Goal: Task Accomplishment & Management: Use online tool/utility

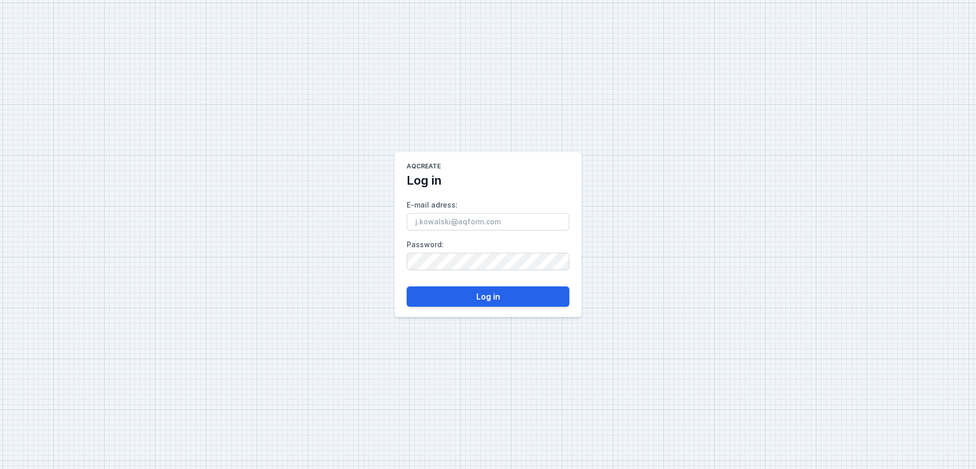
type input "[EMAIL_ADDRESS][DOMAIN_NAME]"
click at [452, 294] on button "Log in" at bounding box center [488, 296] width 163 height 20
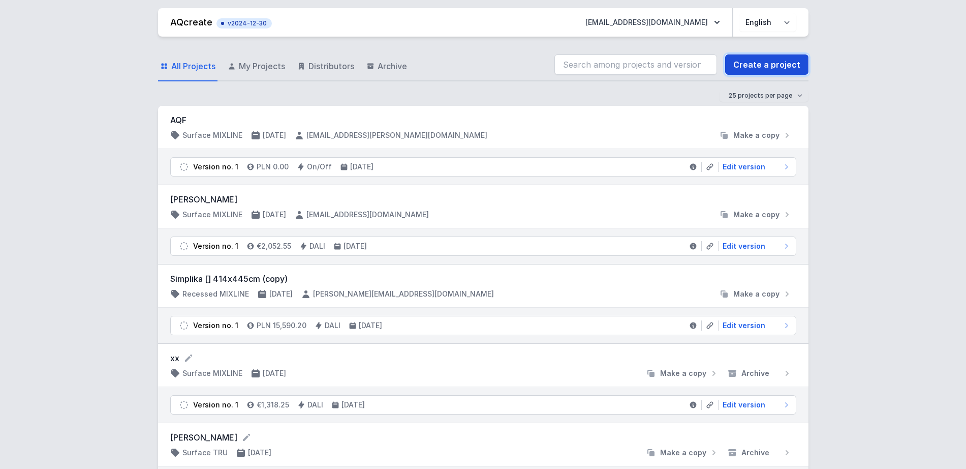
click at [778, 64] on link "Create a project" at bounding box center [766, 64] width 83 height 20
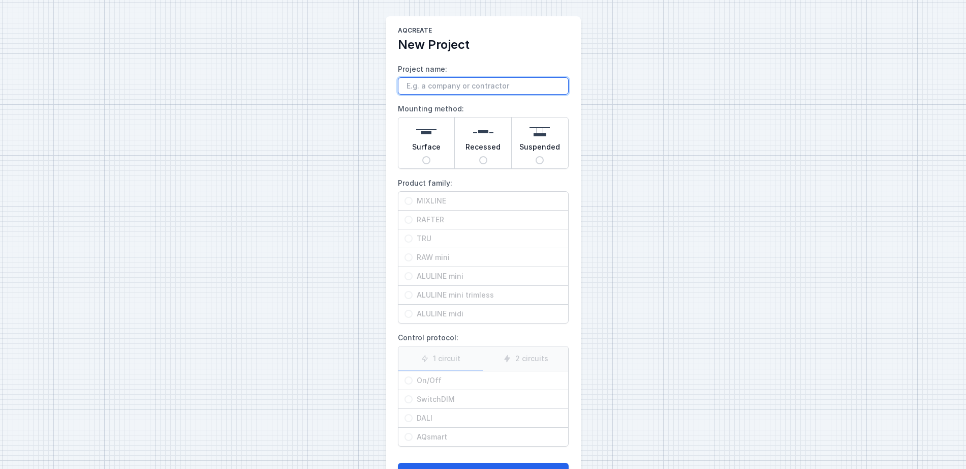
click at [449, 85] on input "Project name:" at bounding box center [483, 85] width 171 height 17
type input "project x"
click at [422, 138] on img at bounding box center [426, 131] width 20 height 20
click at [422, 156] on input "Surface" at bounding box center [426, 160] width 8 height 8
radio input "true"
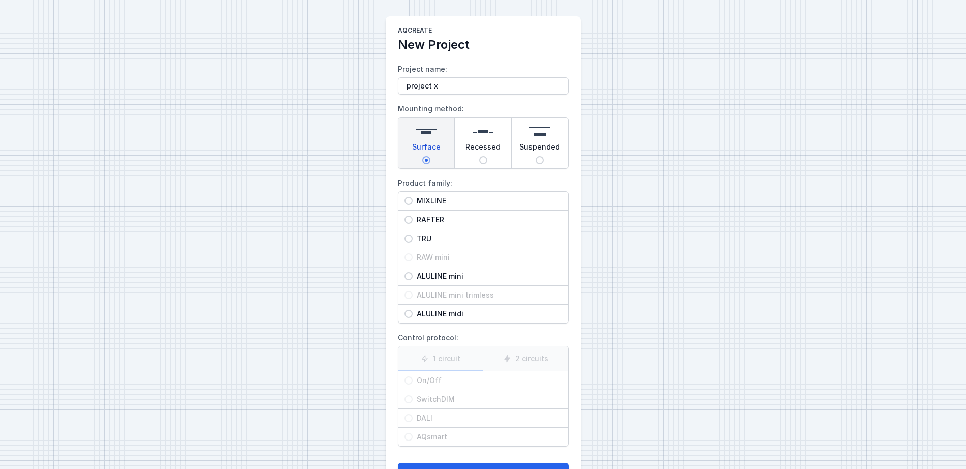
click at [455, 199] on span "MIXLINE" at bounding box center [487, 201] width 149 height 10
click at [413, 199] on input "MIXLINE" at bounding box center [409, 201] width 8 height 8
radio input "true"
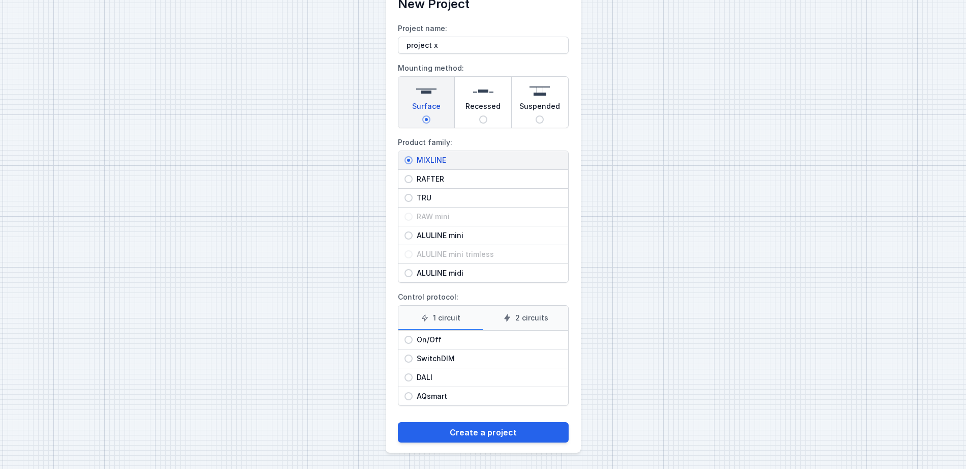
click at [434, 341] on span "On/Off" at bounding box center [487, 339] width 149 height 10
click at [413, 341] on input "On/Off" at bounding box center [409, 339] width 8 height 8
radio input "true"
click at [440, 374] on span "DALI" at bounding box center [487, 377] width 149 height 10
click at [413, 374] on input "DALI" at bounding box center [409, 377] width 8 height 8
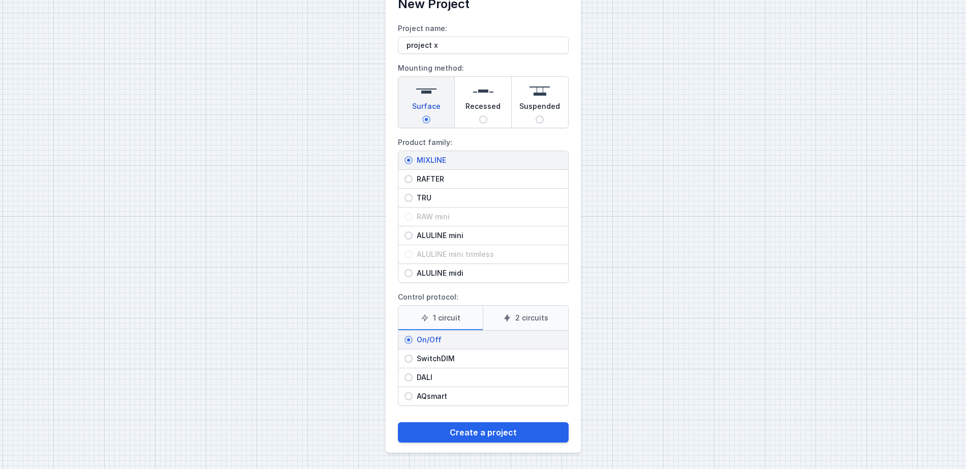
radio input "true"
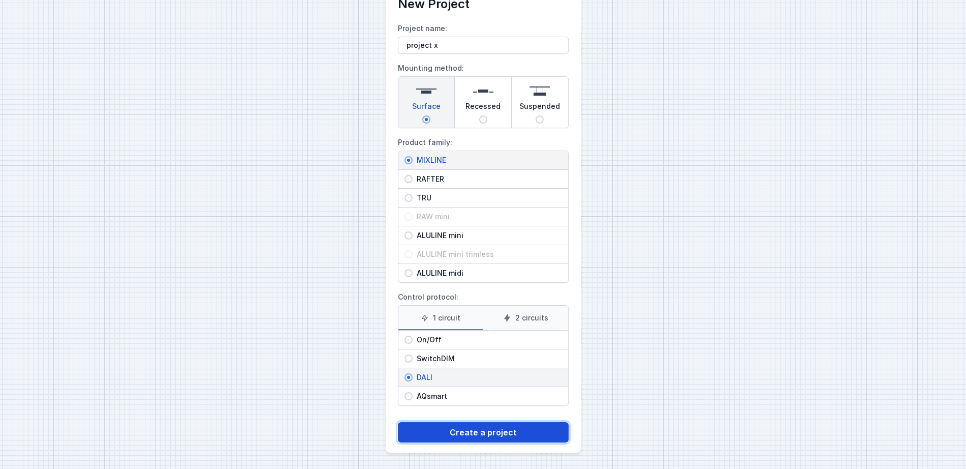
click at [471, 430] on button "Create a project" at bounding box center [483, 432] width 171 height 20
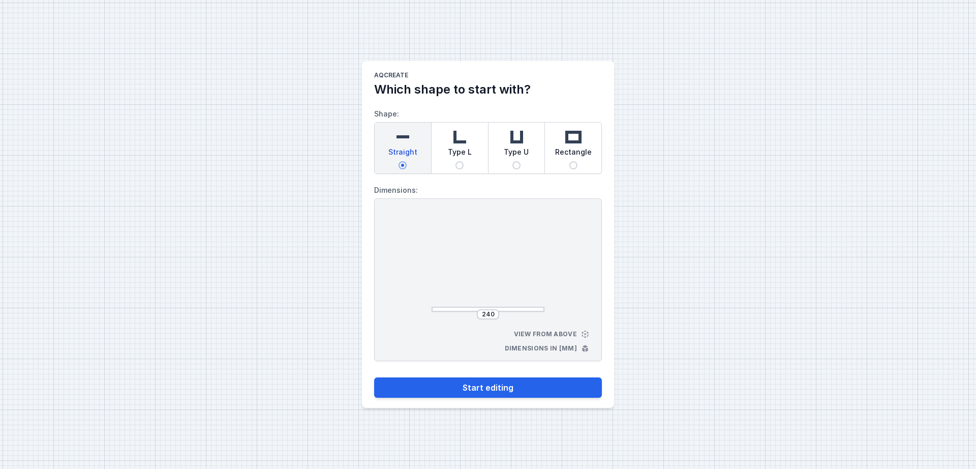
click at [464, 139] on img at bounding box center [459, 137] width 20 height 20
click at [464, 161] on input "Type L" at bounding box center [459, 165] width 8 height 8
radio input "true"
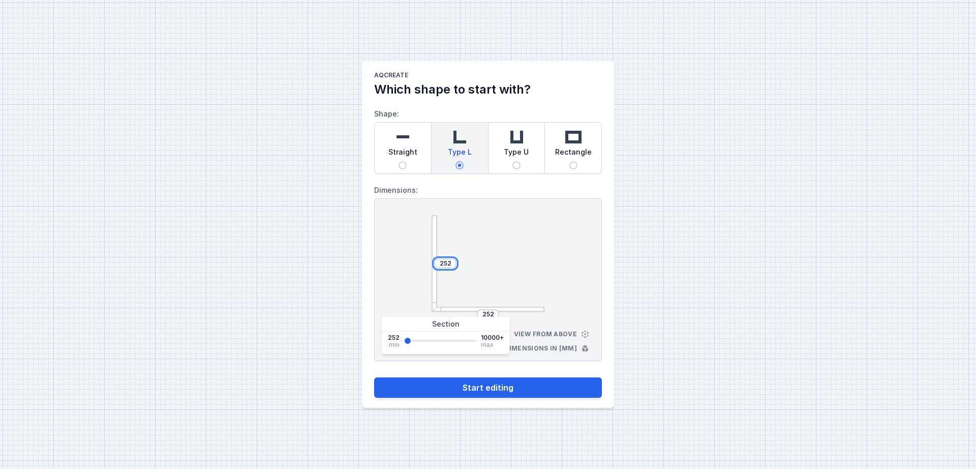
drag, startPoint x: 447, startPoint y: 261, endPoint x: 457, endPoint y: 262, distance: 10.2
click at [457, 262] on div "252 252" at bounding box center [488, 263] width 113 height 97
type input "2"
type input "2500"
drag, startPoint x: 495, startPoint y: 312, endPoint x: 457, endPoint y: 313, distance: 38.1
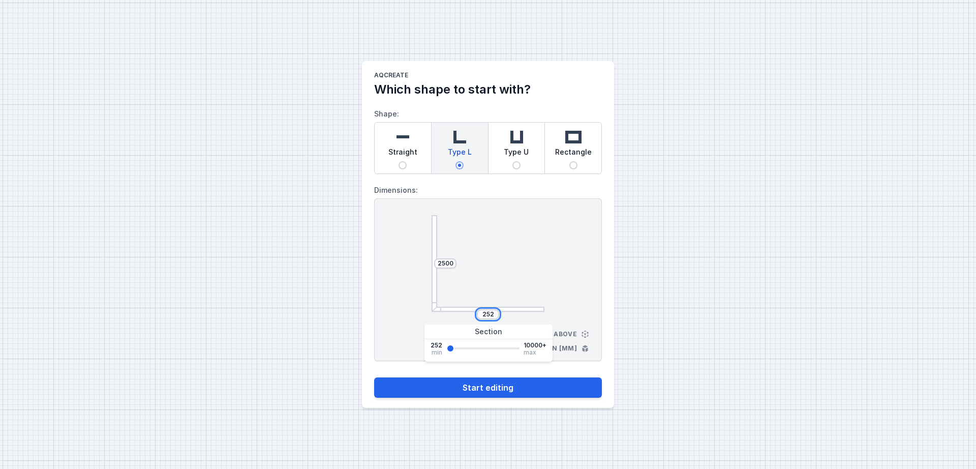
click at [457, 313] on div "252" at bounding box center [488, 314] width 113 height 10
type input "1500"
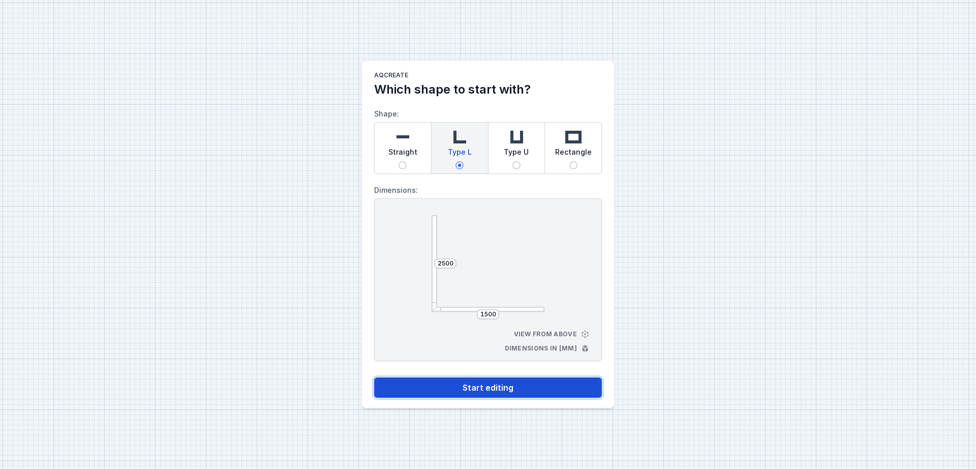
click at [472, 385] on button "Start editing" at bounding box center [488, 387] width 228 height 20
select select "4"
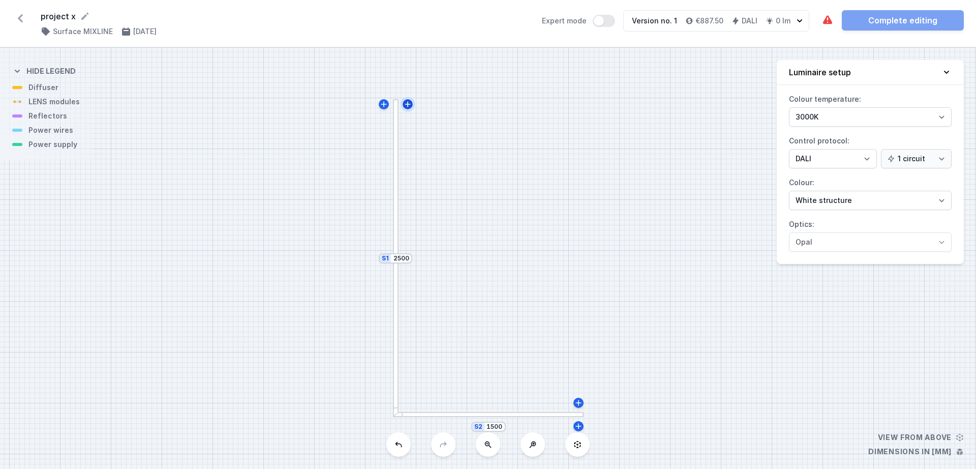
click at [409, 102] on icon at bounding box center [408, 104] width 8 height 8
type input "2512"
click at [804, 114] on select "3000K 4000K 2700K" at bounding box center [870, 116] width 163 height 19
select select "4000"
click at [789, 107] on select "3000K 4000K 2700K" at bounding box center [870, 116] width 163 height 19
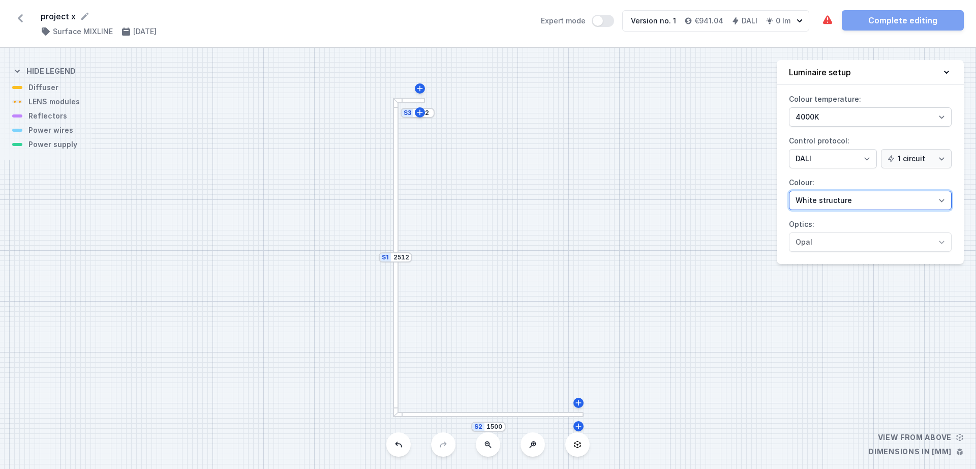
click at [838, 203] on select "White structure Black structure Gold structure Copper Gray Another colour (from…" at bounding box center [870, 200] width 163 height 19
select select "2"
click at [789, 191] on select "White structure Black structure Gold structure Copper Gray Another colour (from…" at bounding box center [870, 200] width 163 height 19
click at [839, 194] on select "White structure Black structure Gold structure Copper Gray Another colour (from…" at bounding box center [870, 200] width 163 height 19
click at [832, 194] on select "White structure Black structure Gold structure Copper Gray Another colour (from…" at bounding box center [870, 200] width 163 height 19
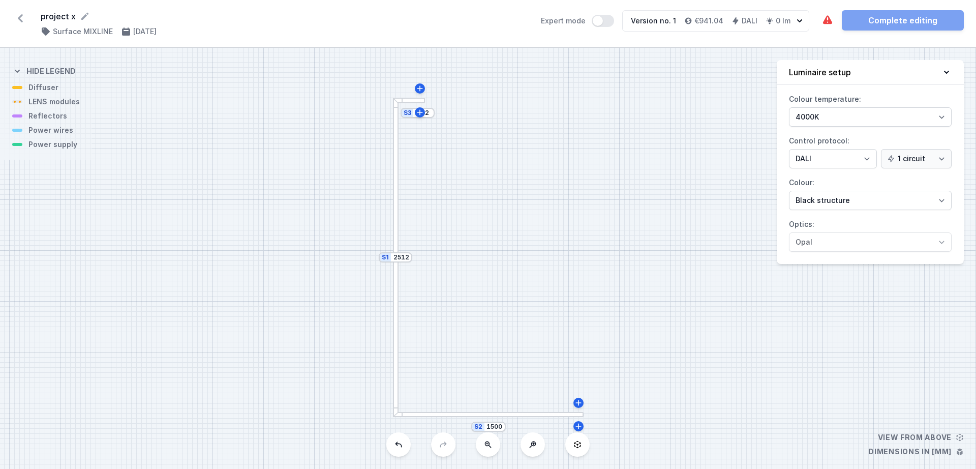
click at [395, 227] on div at bounding box center [396, 178] width 6 height 160
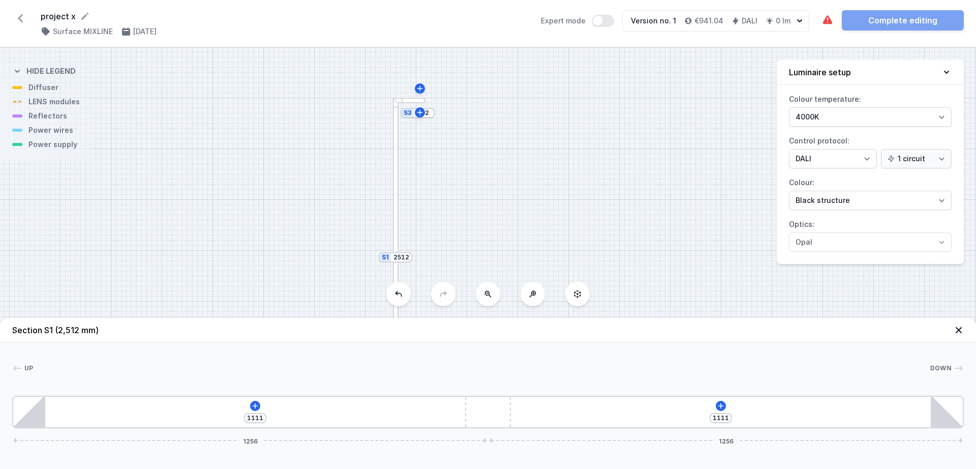
click at [249, 406] on div "1111 1111 1256 1256" at bounding box center [487, 411] width 951 height 33
click at [254, 406] on icon at bounding box center [255, 406] width 8 height 8
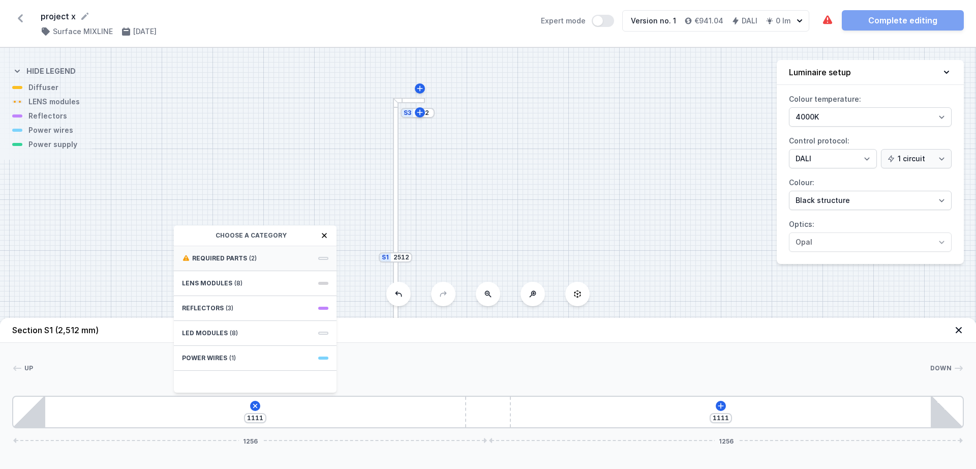
click at [232, 256] on span "Required parts" at bounding box center [219, 258] width 55 height 8
click at [226, 283] on span "DALI Driver - up to 5W" at bounding box center [255, 280] width 146 height 10
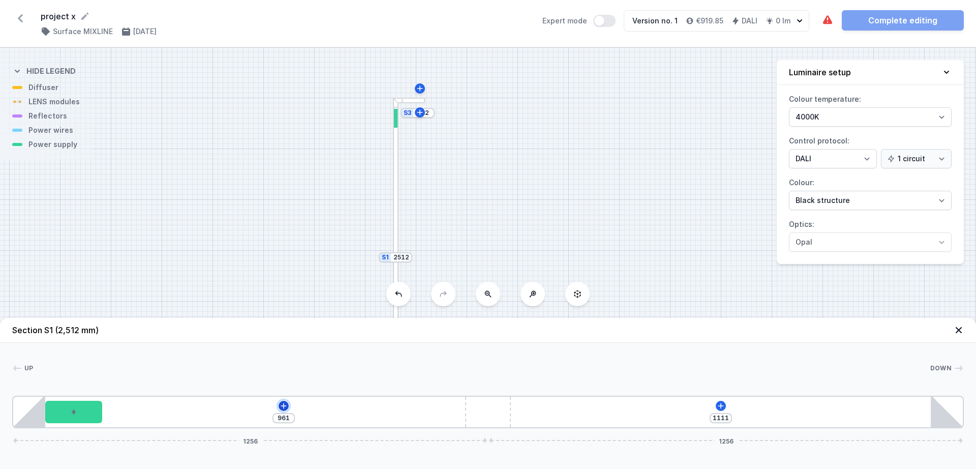
click at [284, 405] on icon at bounding box center [284, 406] width 6 height 6
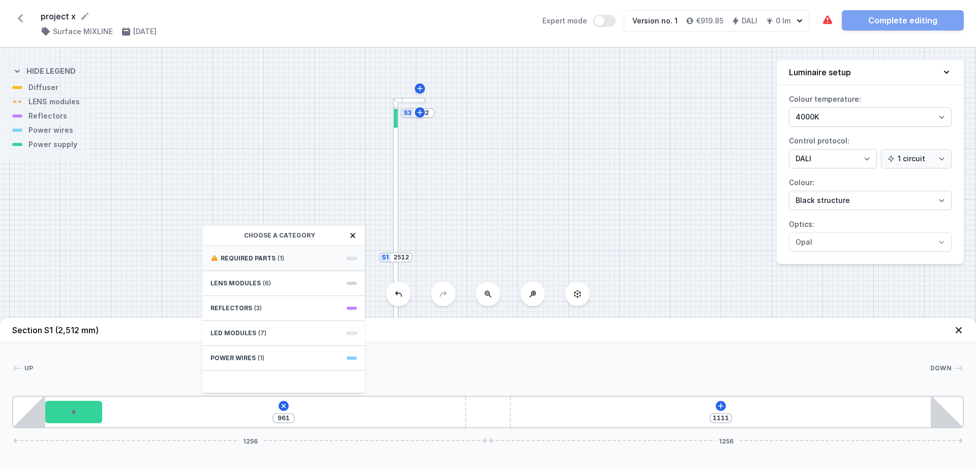
click at [276, 263] on div "Required parts (1)" at bounding box center [283, 258] width 163 height 25
click at [270, 259] on span "Hole for power supply cable" at bounding box center [283, 257] width 146 height 10
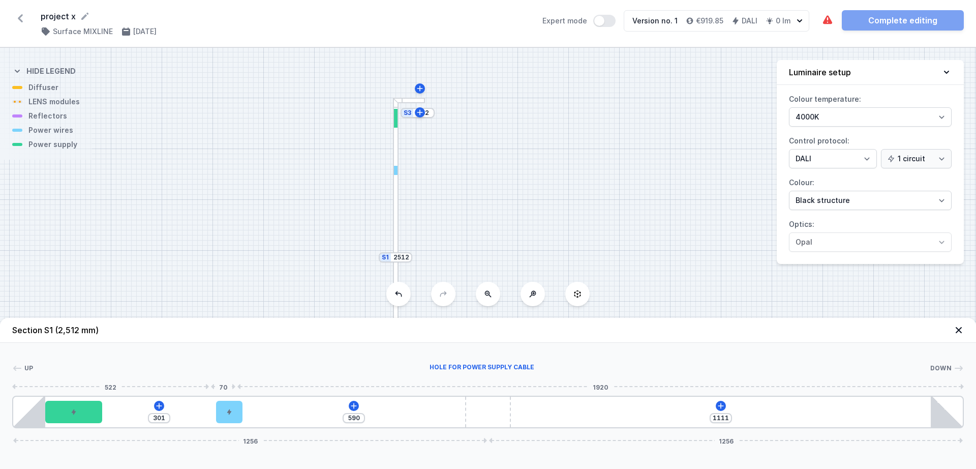
type input "573"
type input "318"
type input "559"
type input "332"
type input "544"
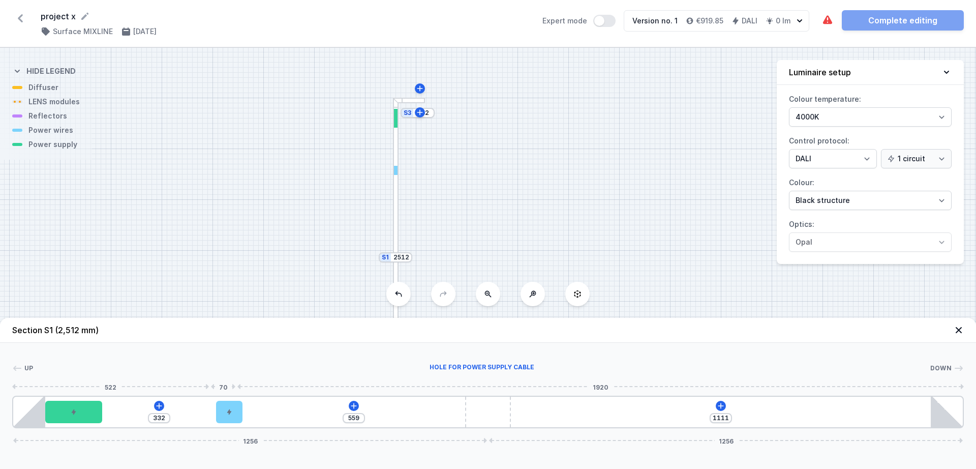
type input "347"
type input "533"
type input "358"
type input "527"
type input "364"
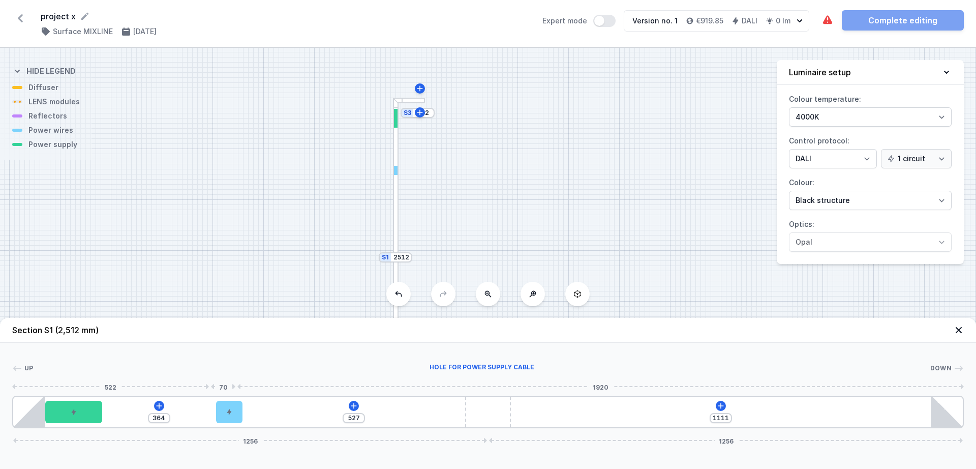
type input "519"
type input "372"
type input "516"
type input "375"
type input "512"
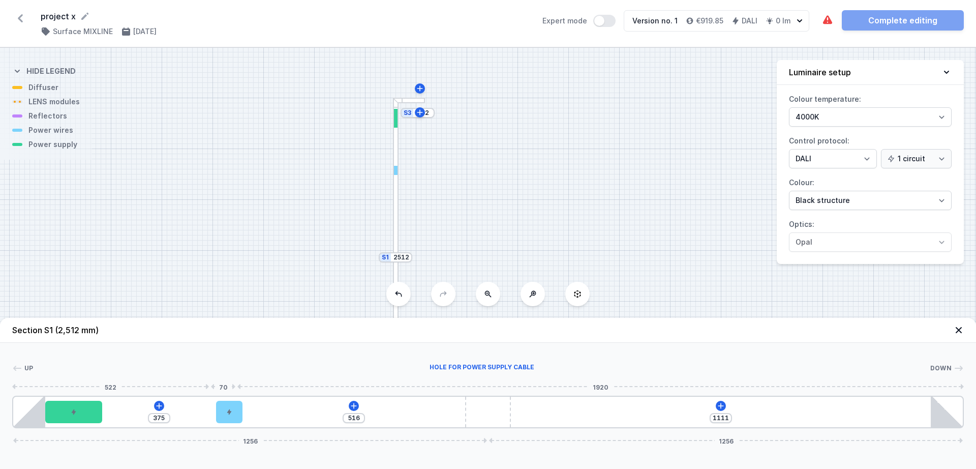
type input "379"
type input "511"
type input "380"
type input "508"
type input "383"
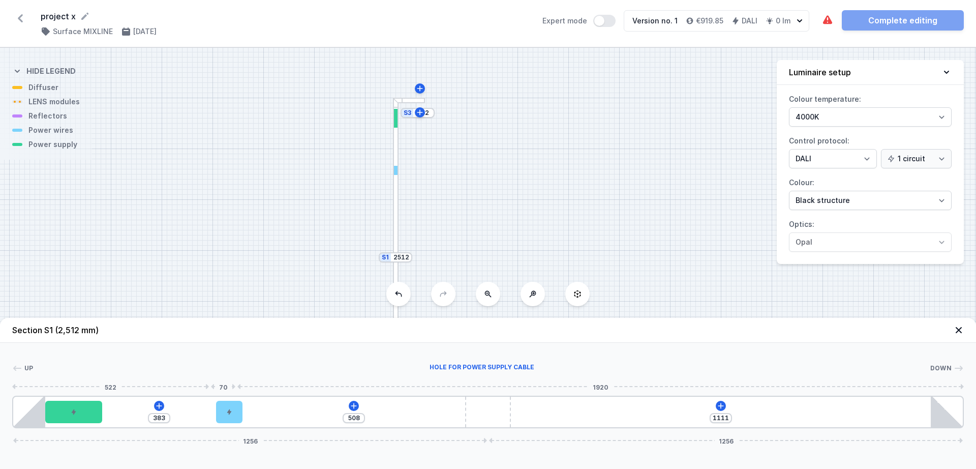
type input "506"
type input "385"
type input "502"
type input "389"
type input "498"
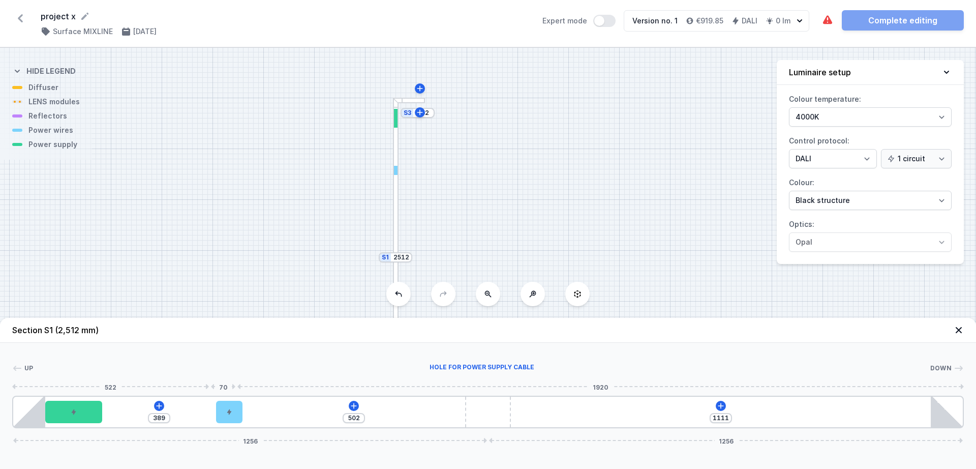
type input "393"
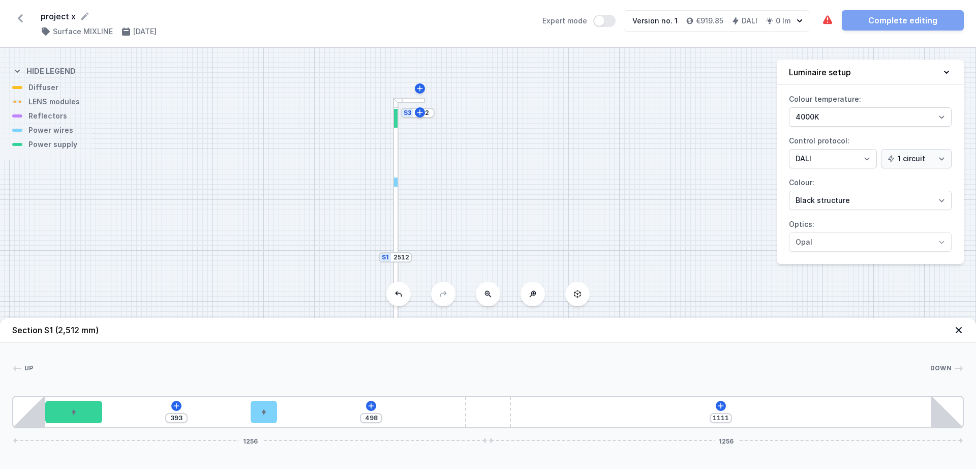
type input "494"
type input "397"
type input "490"
type input "401"
type input "488"
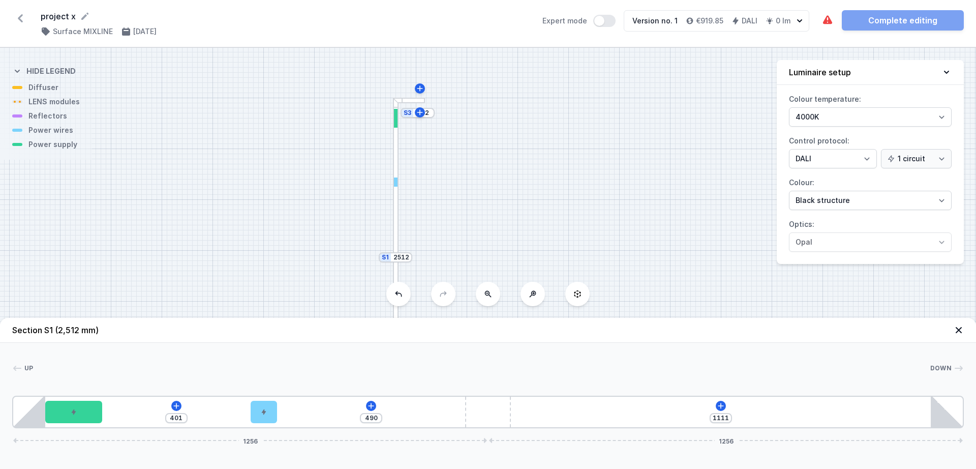
type input "403"
type input "482"
type input "409"
type input "477"
type input "414"
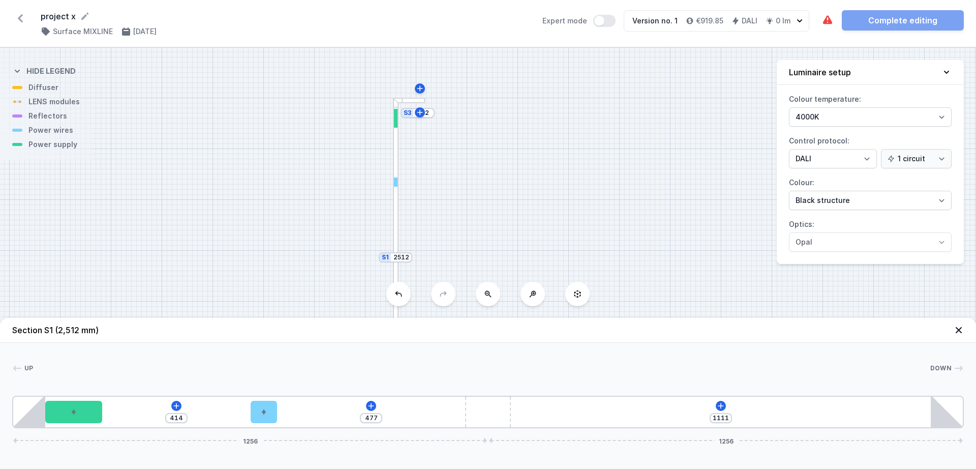
type input "476"
type input "415"
type input "474"
type input "417"
type input "473"
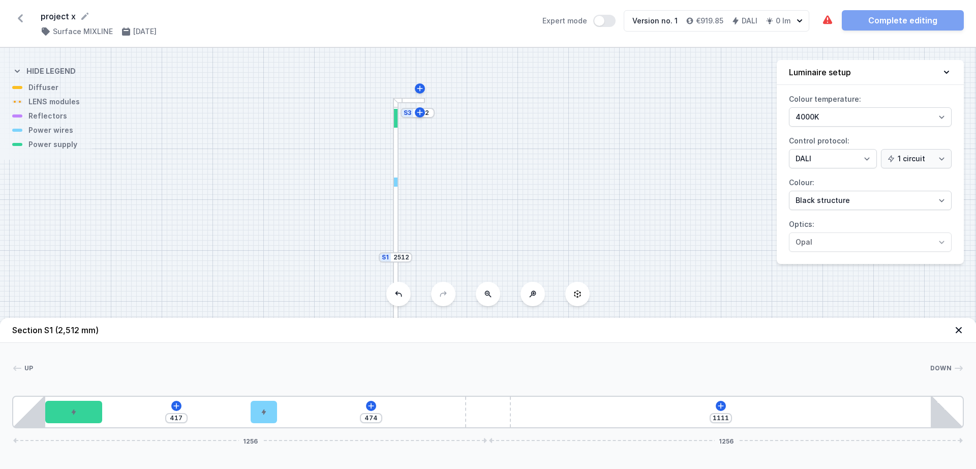
type input "418"
type input "472"
type input "419"
type input "471"
type input "420"
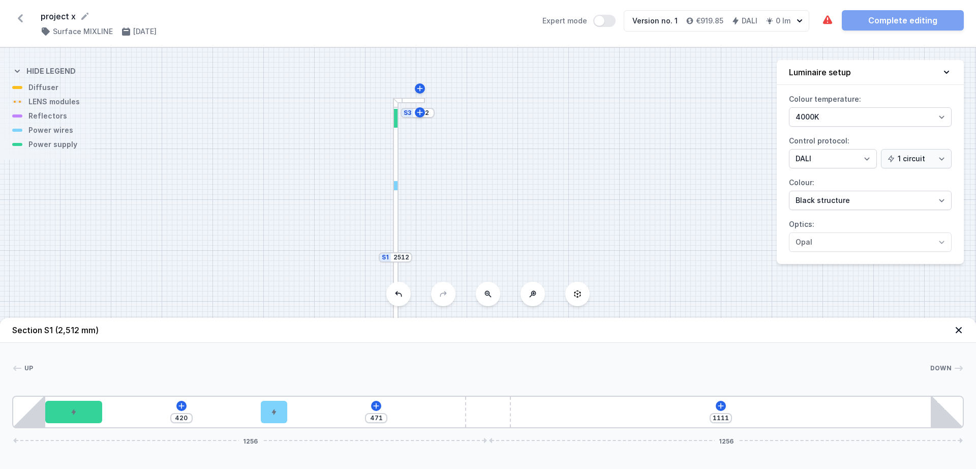
type input "472"
type input "419"
type input "473"
type input "418"
type input "452"
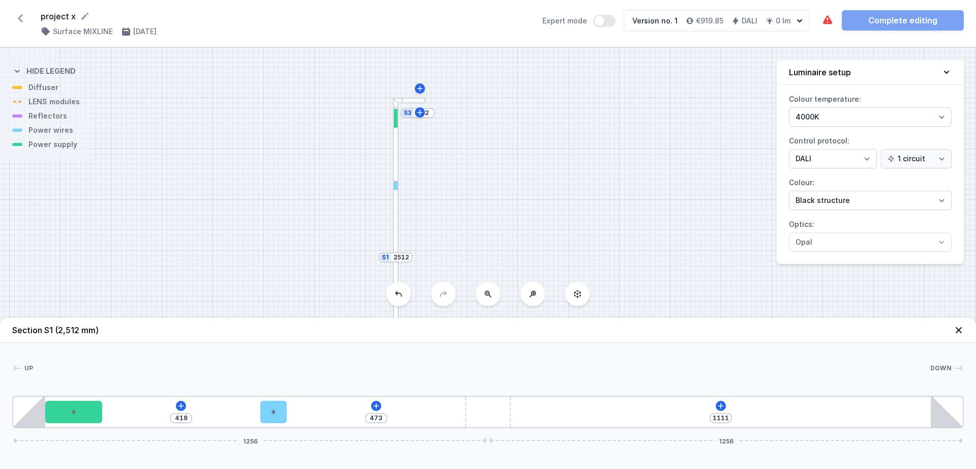
type input "439"
type input "427"
type input "464"
type input "392"
type input "499"
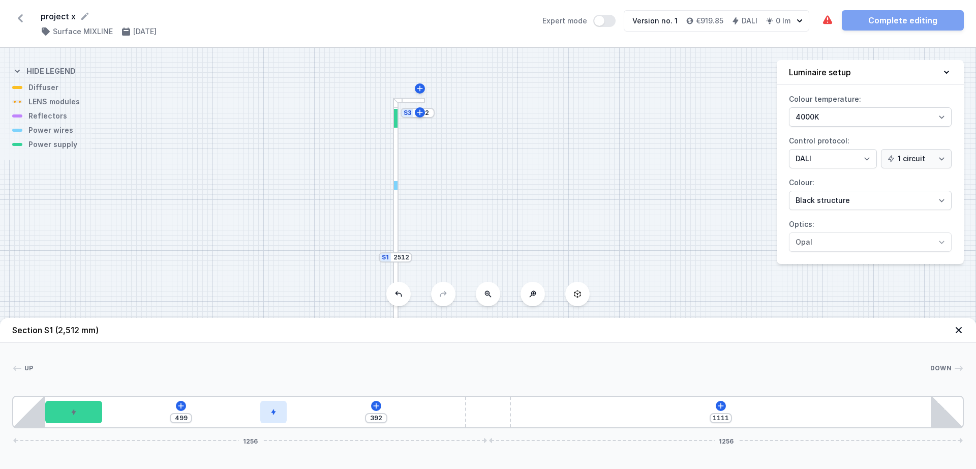
type input "367"
type input "524"
type input "340"
type input "551"
type input "303"
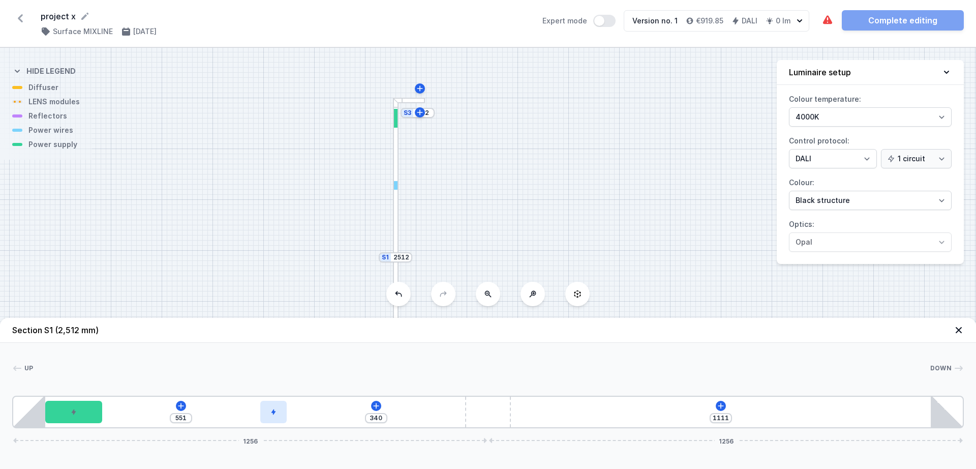
type input "588"
type input "285"
type input "606"
type input "268"
type input "623"
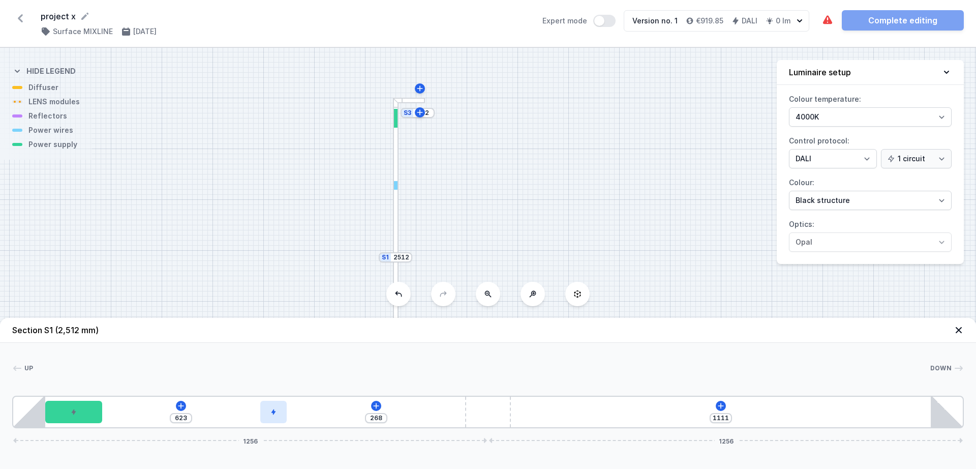
type input "251"
type input "640"
type input "243"
type input "648"
type input "233"
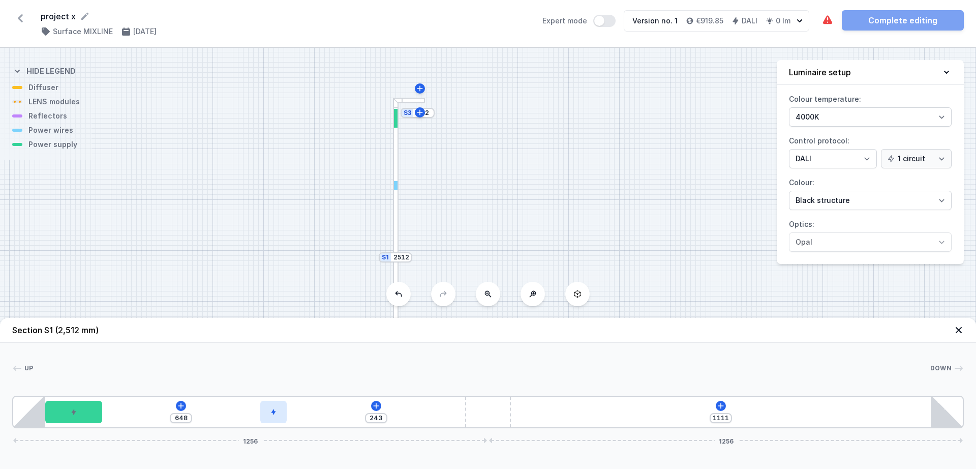
type input "658"
type input "222"
type input "669"
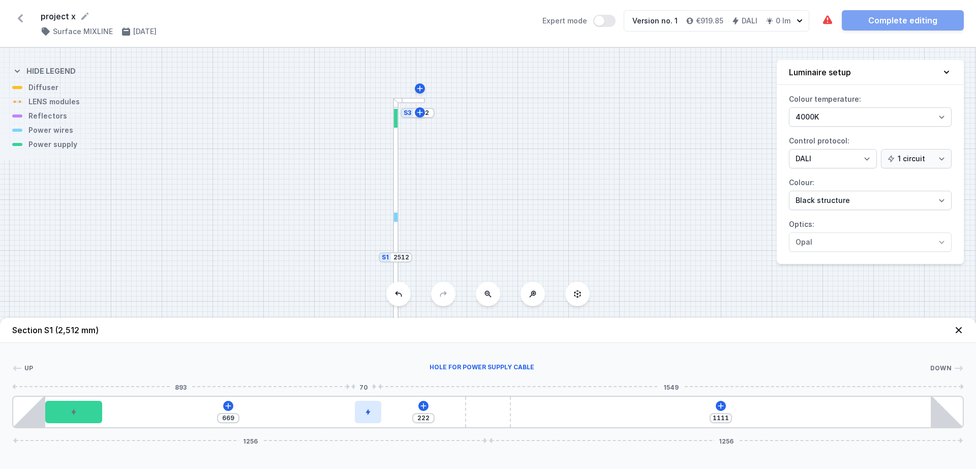
type input "221"
type input "670"
type input "219"
type input "672"
type input "217"
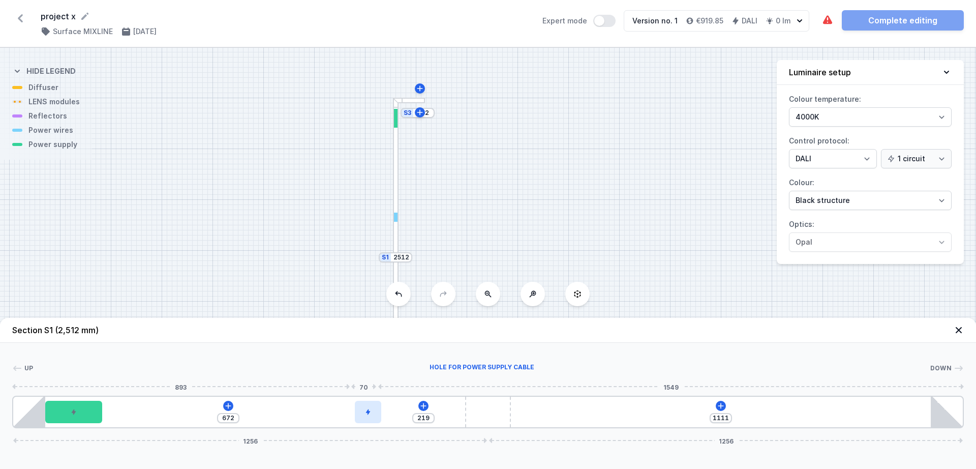
type input "674"
type input "206"
type input "685"
type input "178"
type input "713"
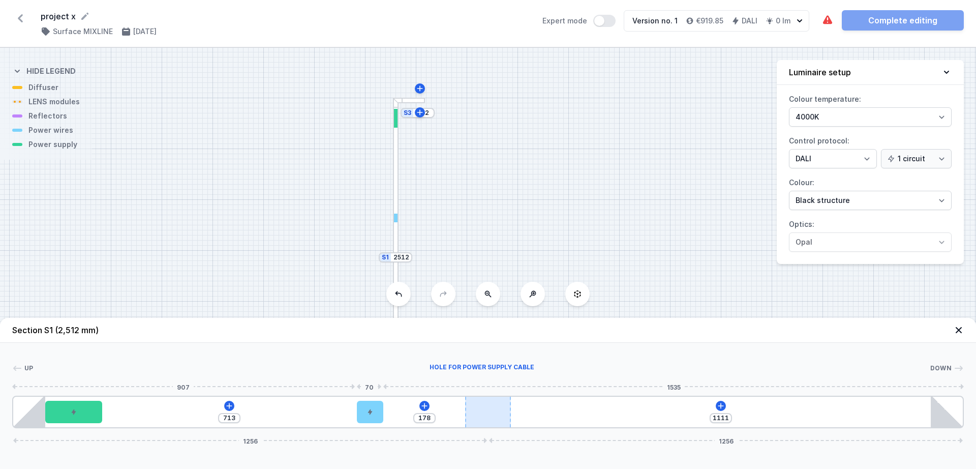
type input "137"
type input "754"
type input "56"
type input "835"
type input "10"
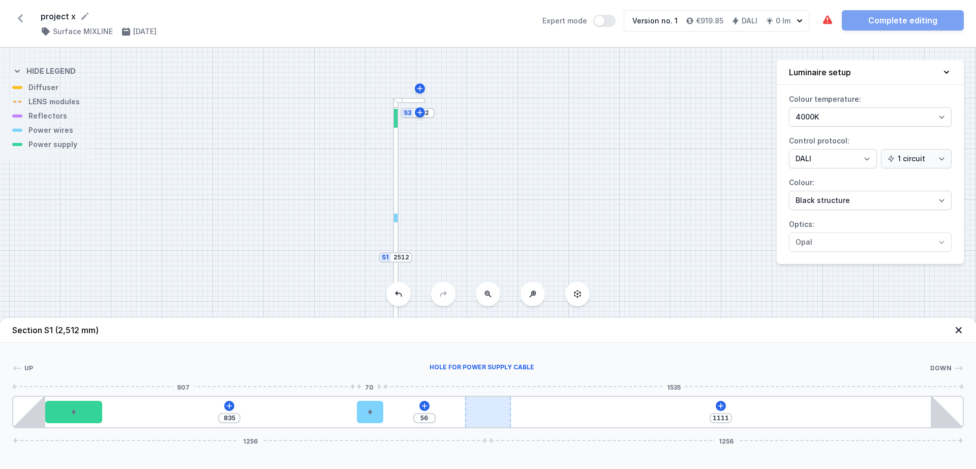
type input "881"
type input "961"
type input "1031"
type input "10"
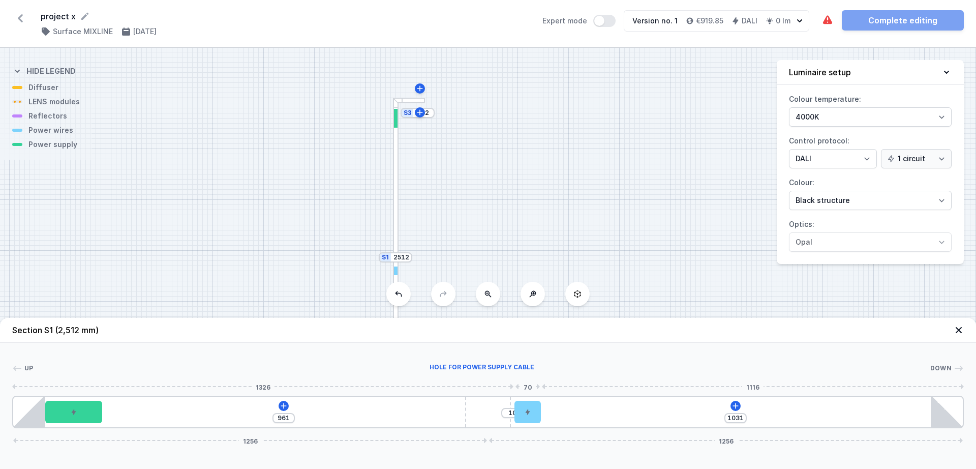
type input "979"
type input "62"
type input "975"
type input "66"
type input "969"
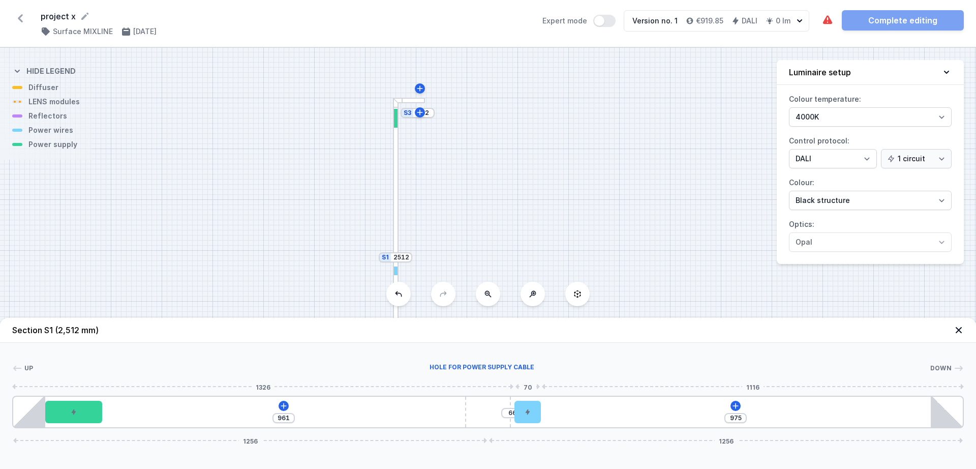
type input "72"
type input "966"
type input "75"
type input "963"
type input "78"
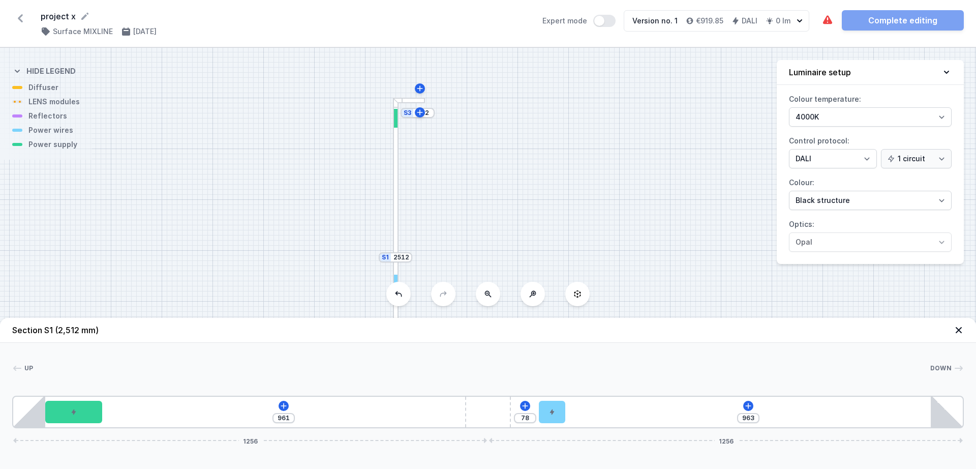
type input "958"
type input "83"
type input "955"
type input "86"
type input "954"
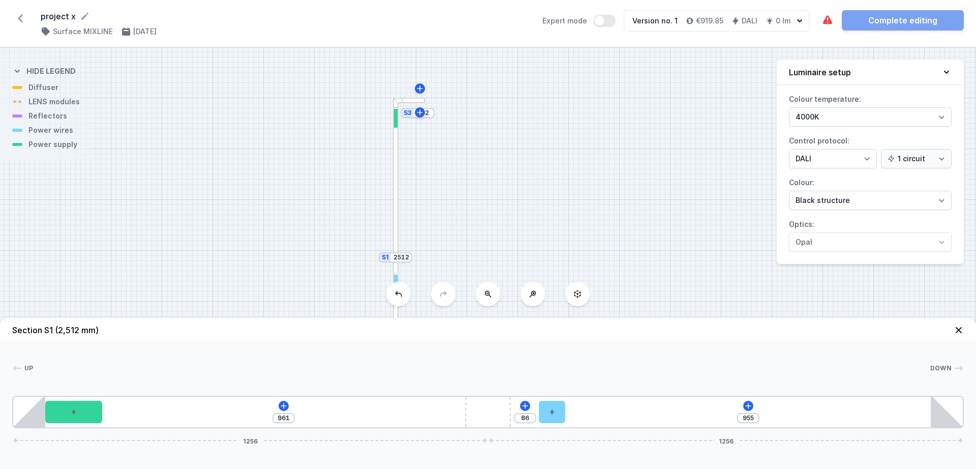
type input "87"
type input "948"
type input "93"
type input "944"
type input "97"
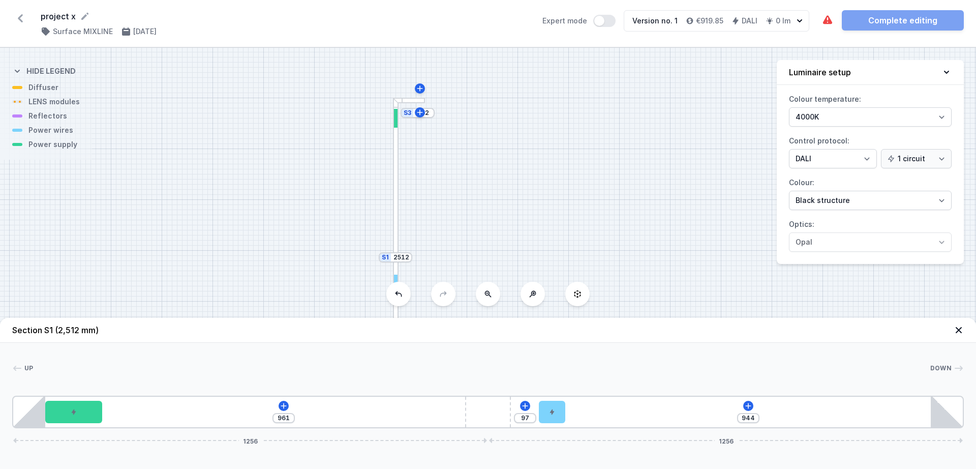
type input "938"
type input "103"
type input "933"
type input "108"
type input "928"
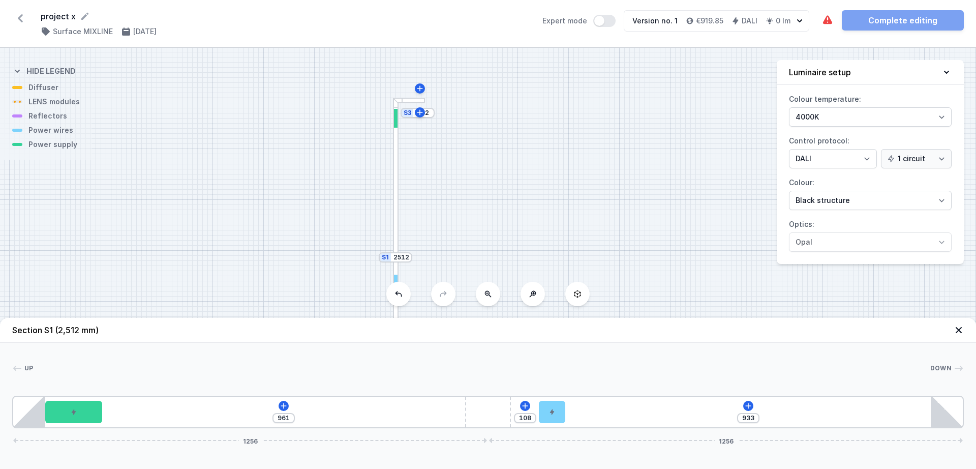
type input "113"
type input "923"
type input "118"
type input "914"
type input "127"
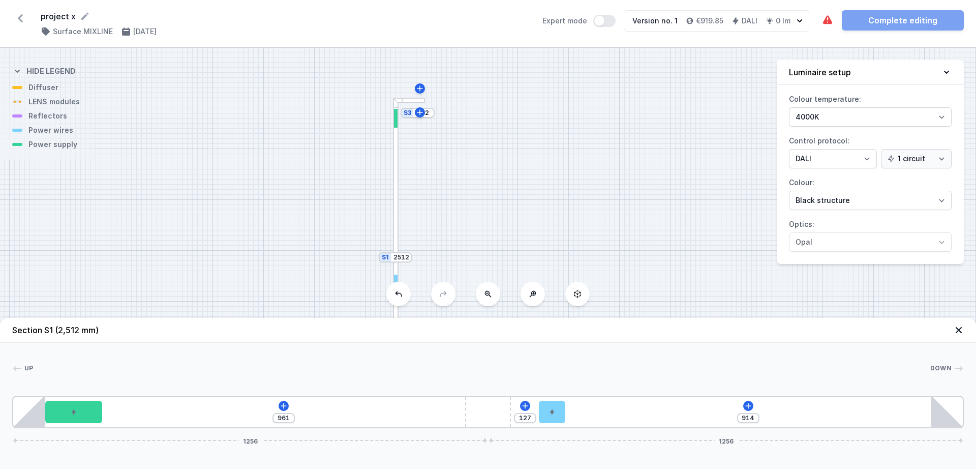
type input "908"
type input "133"
type input "901"
type input "140"
type input "885"
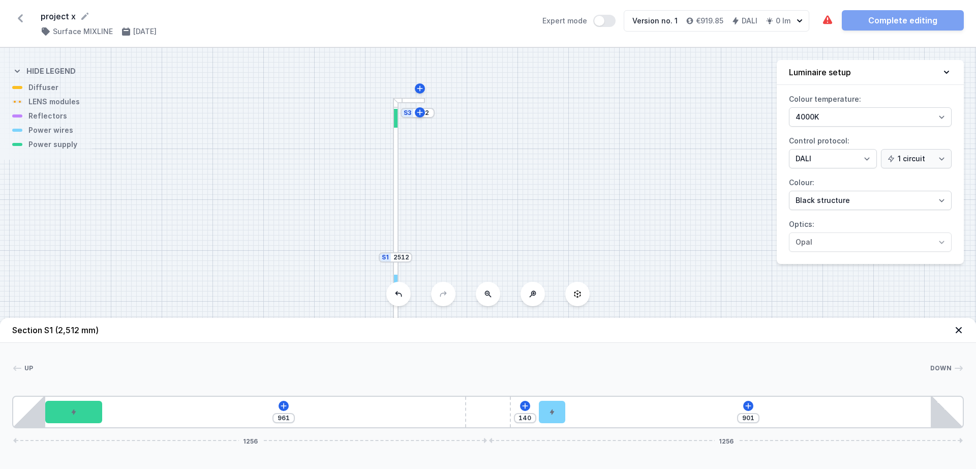
type input "156"
type input "873"
type input "168"
type input "865"
type input "176"
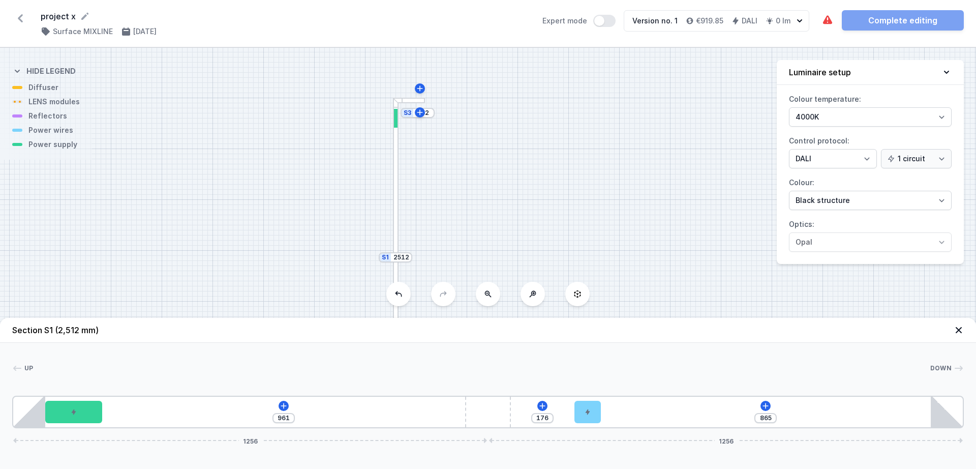
type input "855"
type input "186"
type input "850"
type input "191"
type input "838"
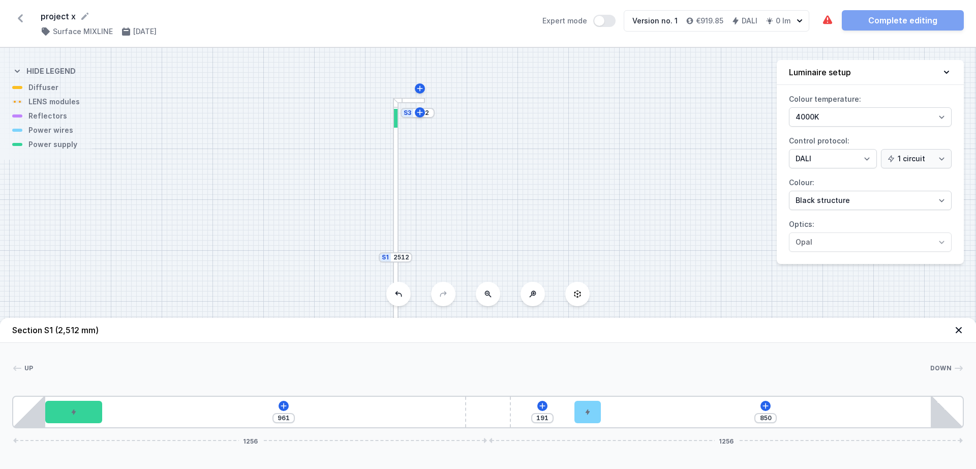
type input "203"
type input "829"
type input "212"
type input "823"
type input "218"
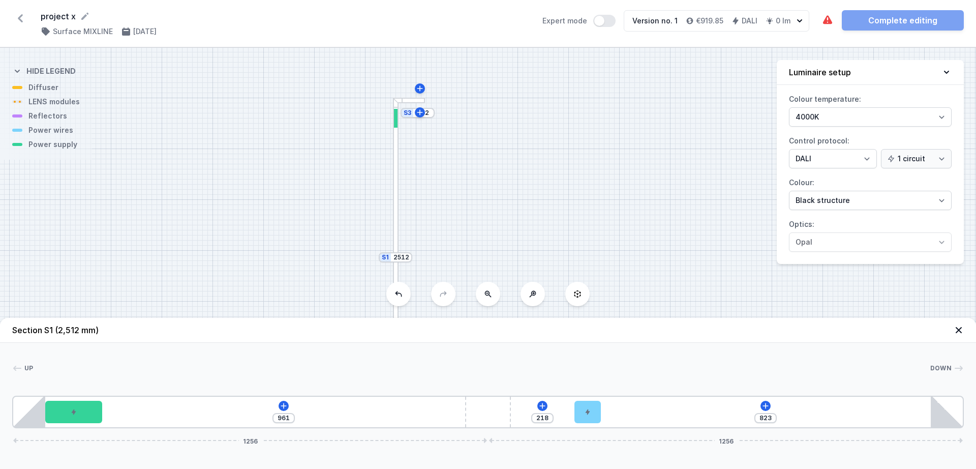
type input "819"
type input "222"
type input "818"
type input "223"
type input "817"
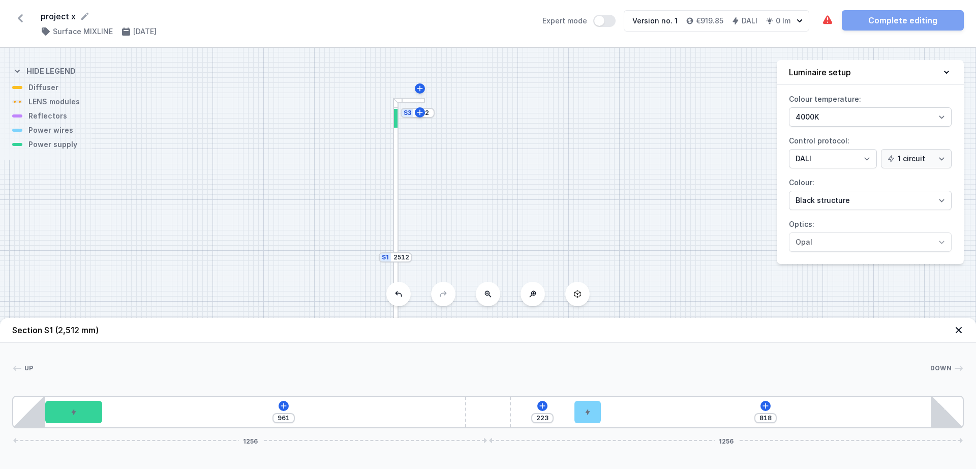
type input "224"
type input "816"
type input "225"
type input "817"
type input "224"
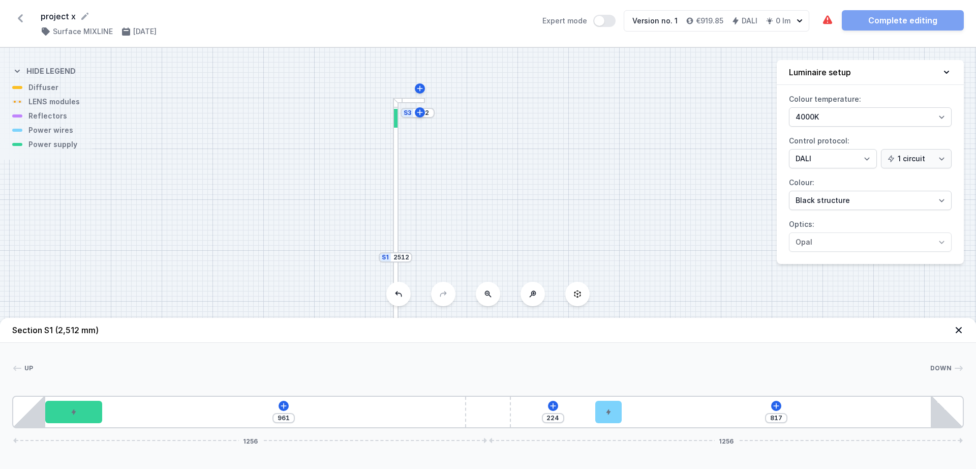
type input "831"
type input "210"
type input "873"
type input "168"
type input "894"
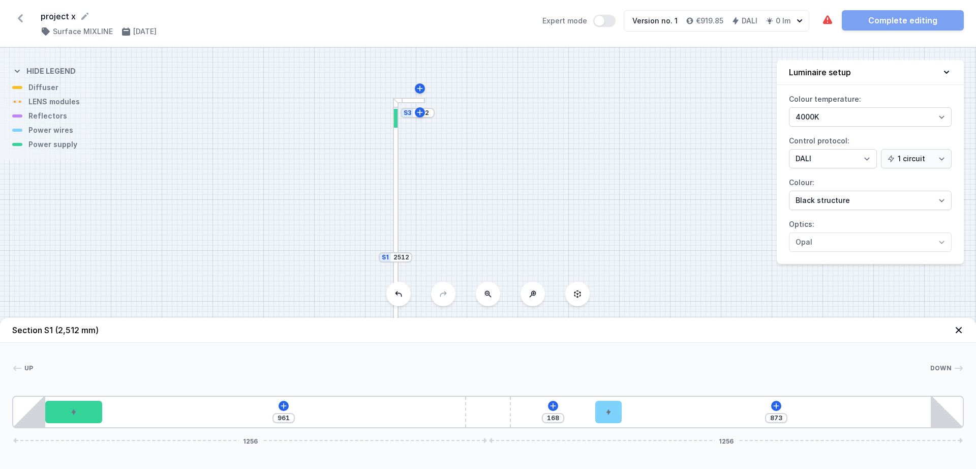
type input "147"
type input "924"
type input "117"
type input "1031"
type input "10"
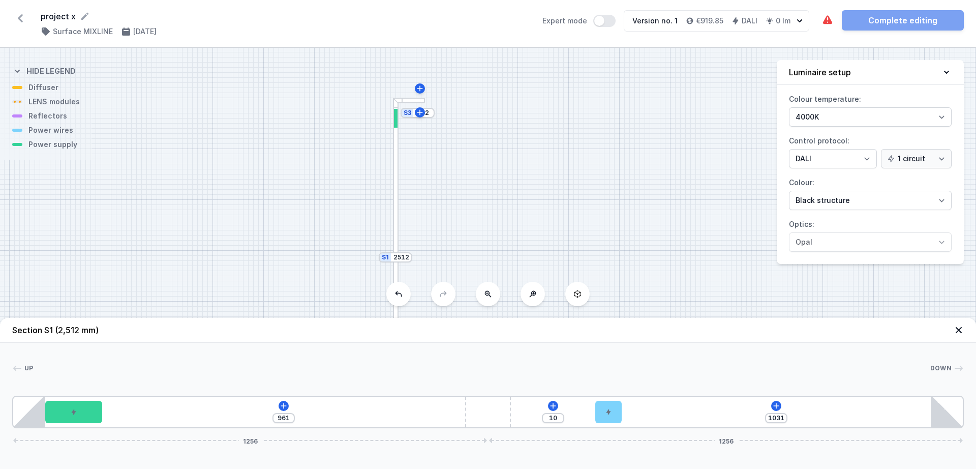
type input "10"
type input "1111"
type input "881"
type input "30"
type input "861"
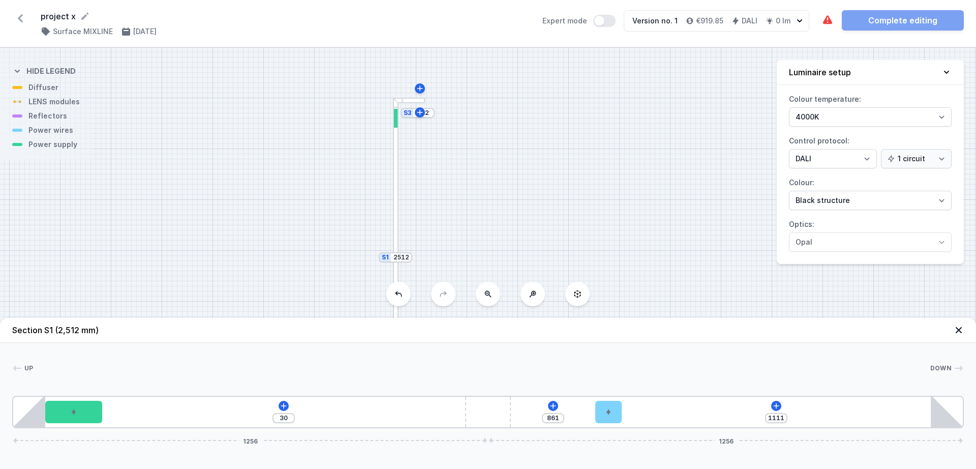
type input "59"
type input "832"
type input "72"
type input "819"
type input "76"
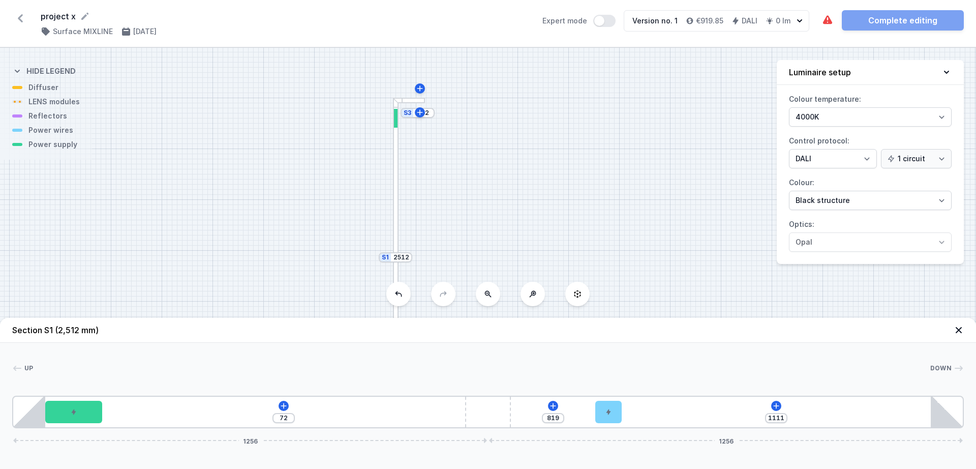
type input "815"
type input "80"
type input "811"
type input "82"
type input "809"
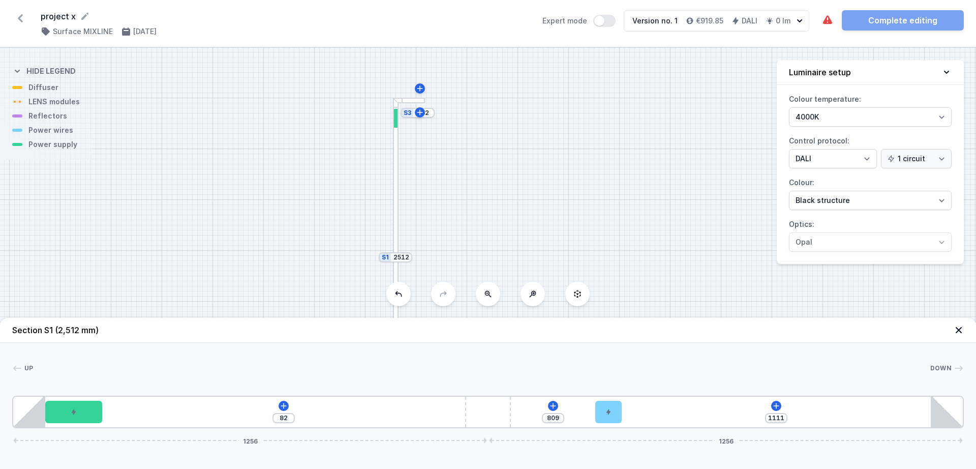
type input "91"
type input "781"
type input "110"
type input "733"
type input "158"
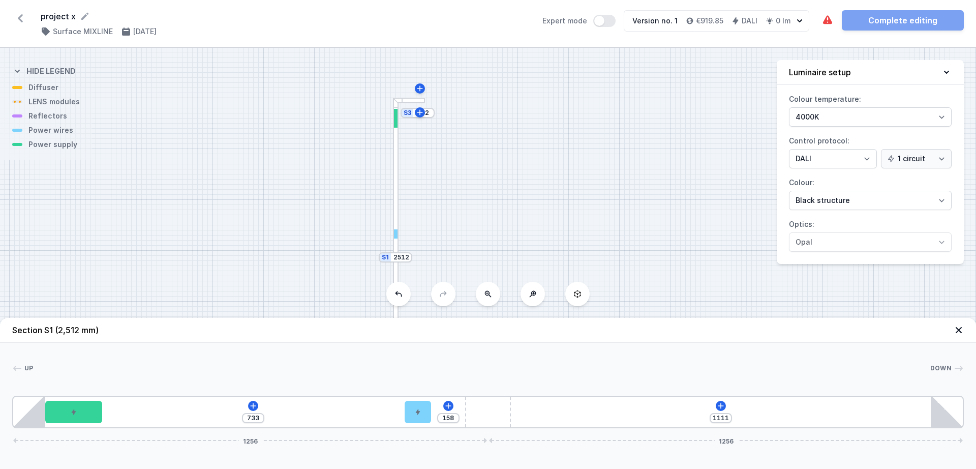
type input "695"
type input "196"
type input "660"
drag, startPoint x: 109, startPoint y: 410, endPoint x: 646, endPoint y: 465, distance: 540.0
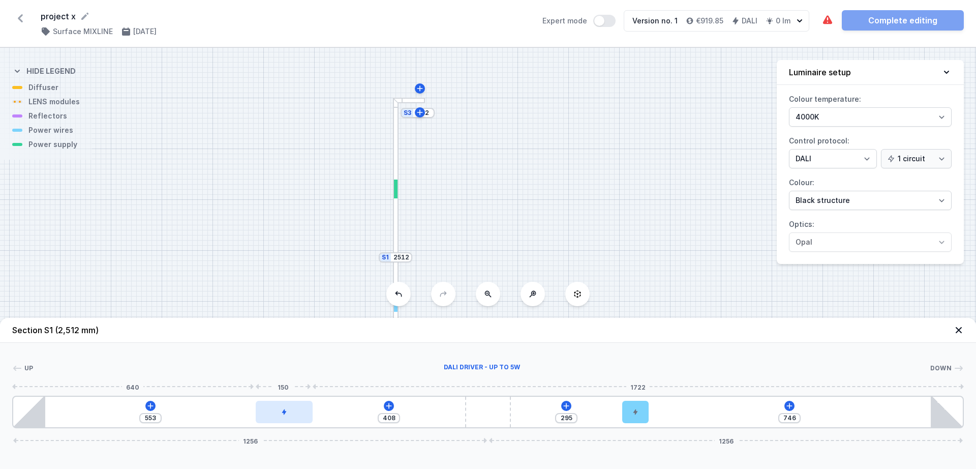
drag, startPoint x: 53, startPoint y: 416, endPoint x: 256, endPoint y: 410, distance: 202.4
click at [256, 410] on div at bounding box center [284, 412] width 57 height 22
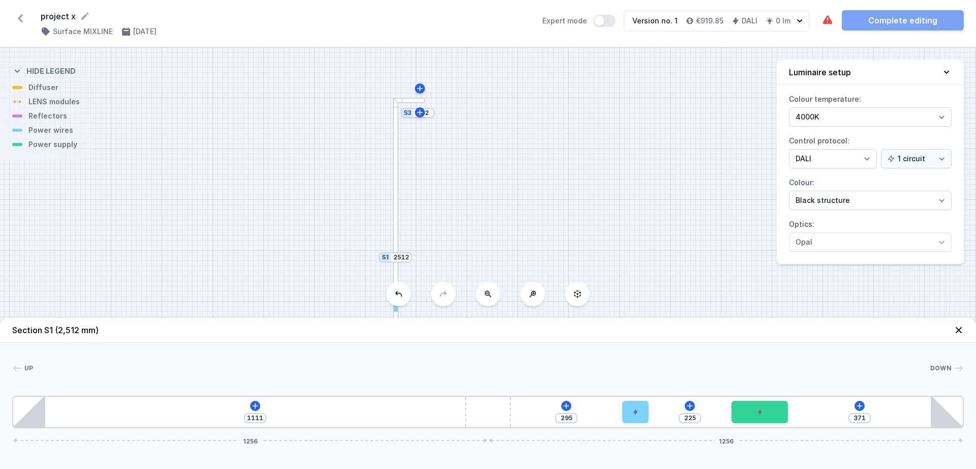
drag, startPoint x: 274, startPoint y: 414, endPoint x: 773, endPoint y: 427, distance: 498.8
click at [462, 223] on div "S3 252 S2 1500 S1 2512" at bounding box center [488, 258] width 976 height 421
click at [377, 252] on div "S3 252 S2 1500 S1 2512" at bounding box center [488, 258] width 976 height 421
drag, startPoint x: 399, startPoint y: 261, endPoint x: 423, endPoint y: 259, distance: 23.9
click at [423, 259] on div "S3 252 S2 1500 S1 2512" at bounding box center [488, 258] width 976 height 421
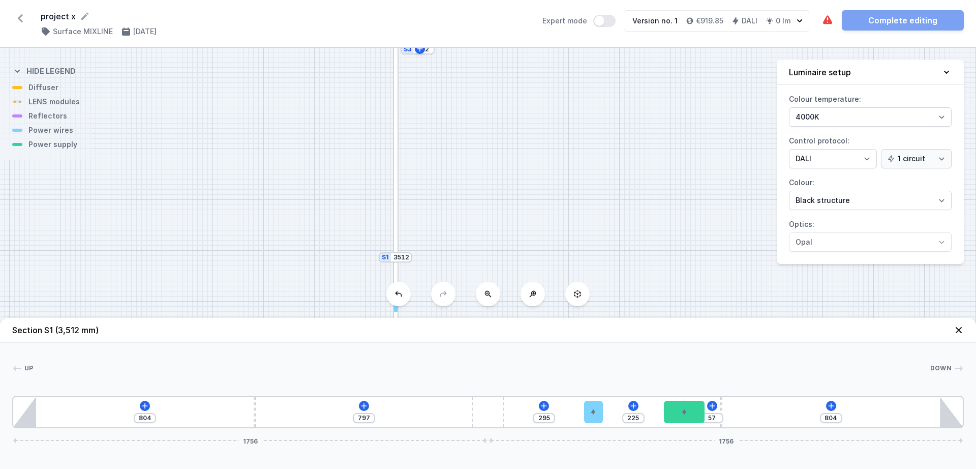
click at [473, 242] on div "S3 252 S2 1500 S1 3512" at bounding box center [488, 258] width 976 height 421
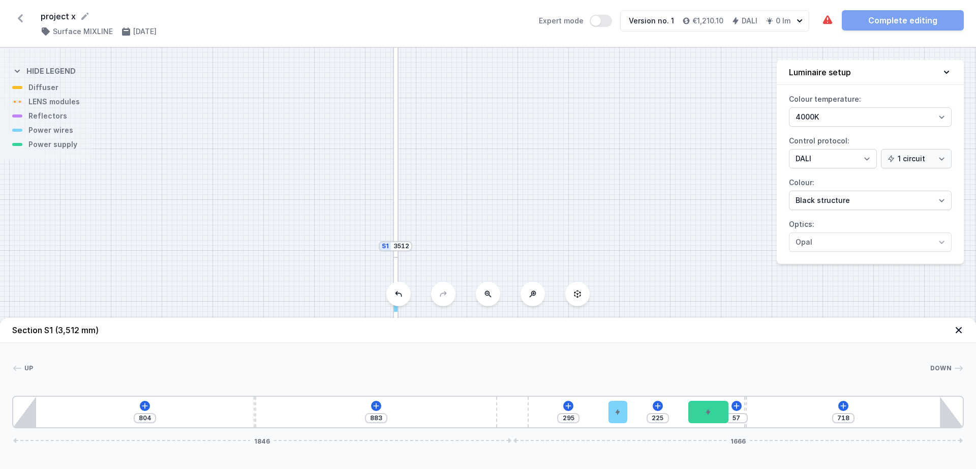
drag, startPoint x: 495, startPoint y: 416, endPoint x: 544, endPoint y: 420, distance: 49.4
click at [544, 420] on div "804 883 295 225 57 718 1846 1666" at bounding box center [487, 411] width 951 height 33
click at [396, 406] on div "804 881 295 225 57 720 1840 1672" at bounding box center [487, 411] width 951 height 33
click at [380, 405] on button at bounding box center [375, 406] width 10 height 10
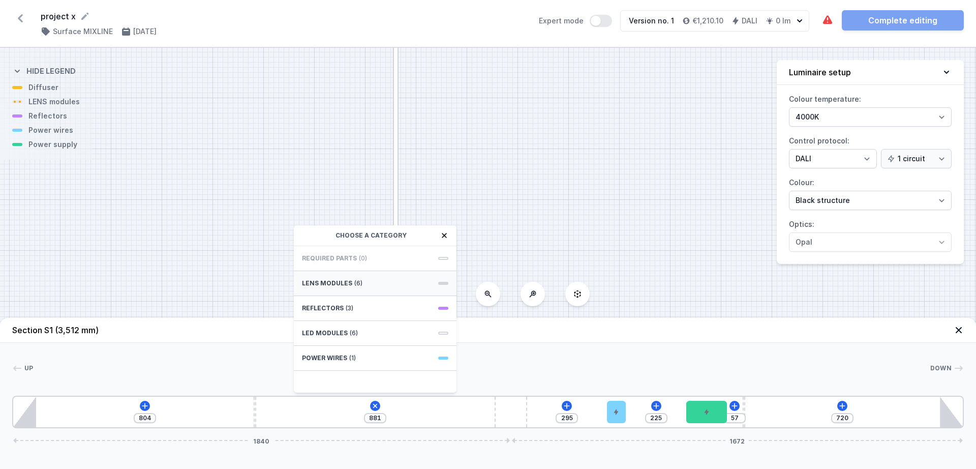
click at [348, 286] on span "LENS modules" at bounding box center [327, 283] width 50 height 8
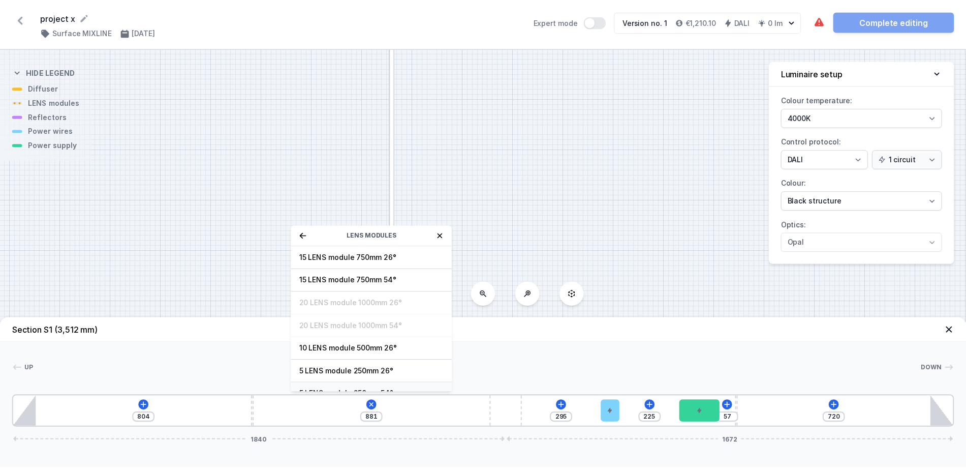
scroll to position [37, 0]
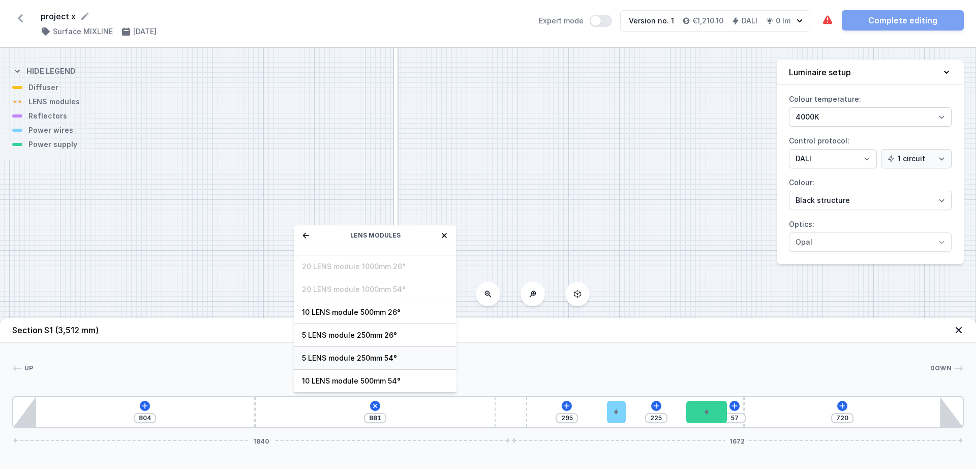
click at [368, 356] on span "5 LENS module 250mm 54°" at bounding box center [375, 358] width 146 height 10
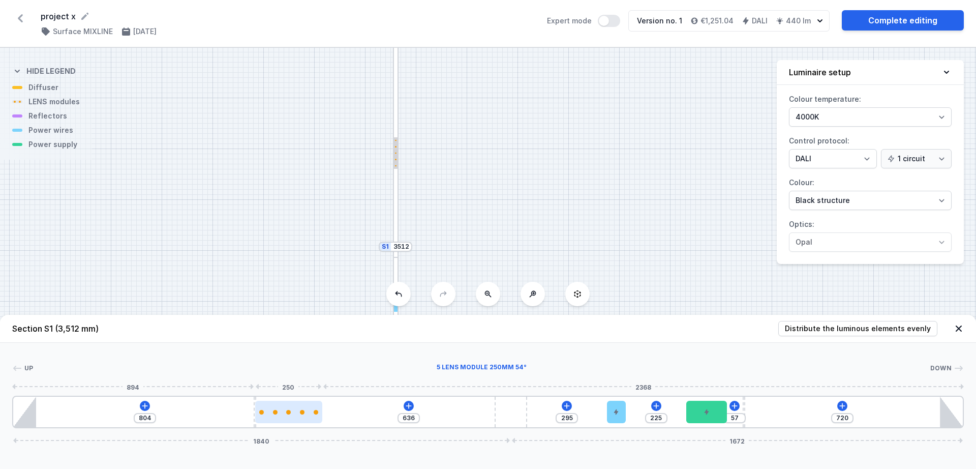
click at [300, 410] on div at bounding box center [302, 412] width 5 height 5
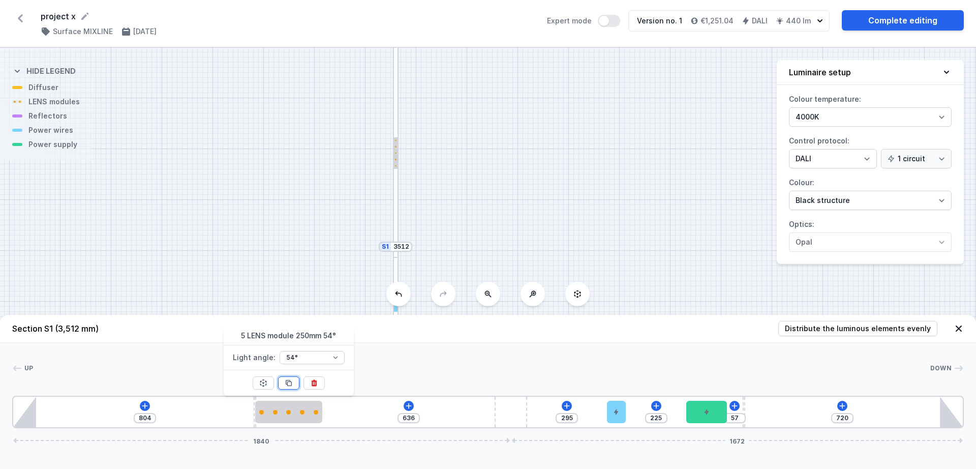
click at [290, 383] on icon at bounding box center [289, 383] width 8 height 8
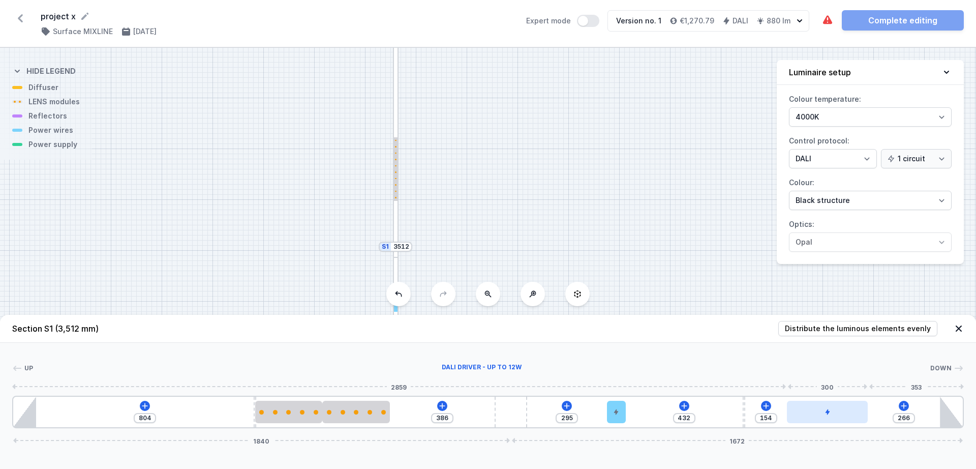
drag, startPoint x: 719, startPoint y: 411, endPoint x: 836, endPoint y: 421, distance: 117.3
click at [836, 421] on div at bounding box center [827, 412] width 81 height 22
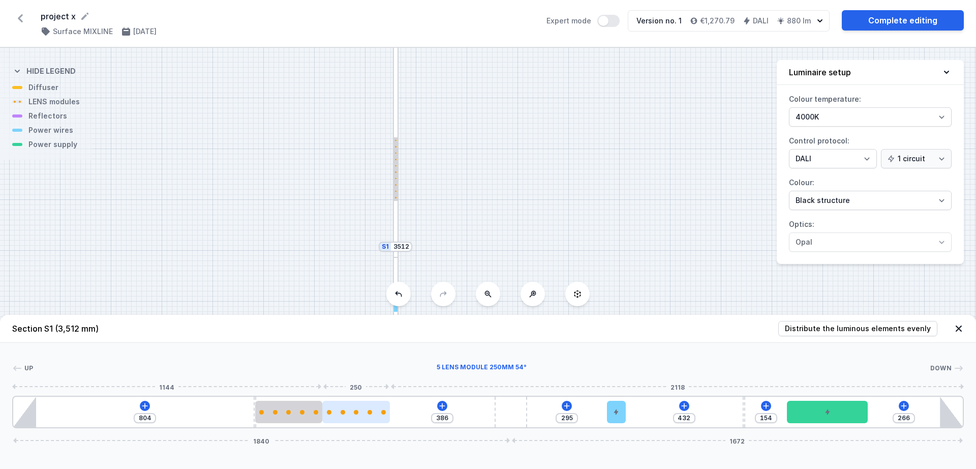
click at [381, 416] on div at bounding box center [356, 412] width 68 height 22
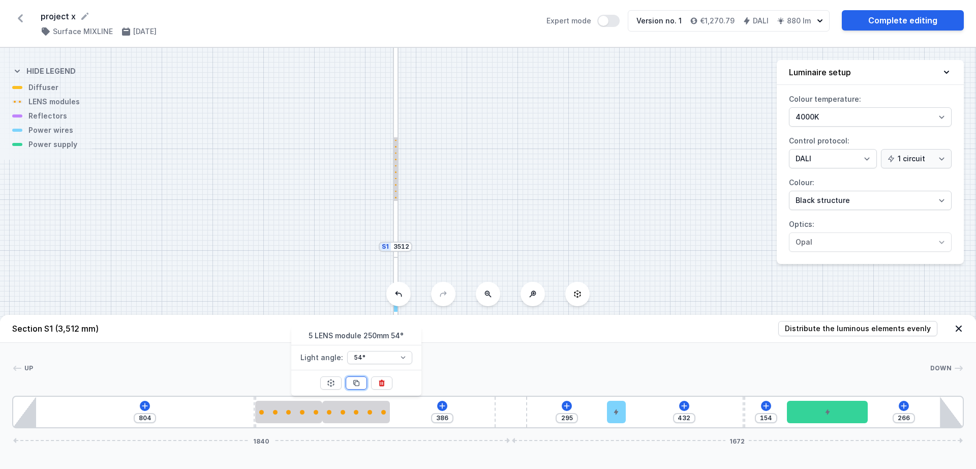
click at [359, 388] on button at bounding box center [356, 382] width 21 height 13
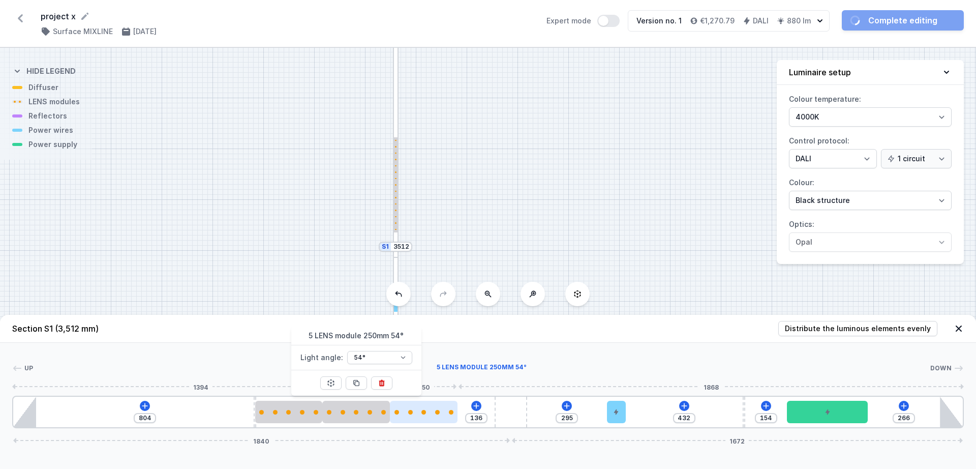
click at [430, 420] on div at bounding box center [424, 412] width 68 height 22
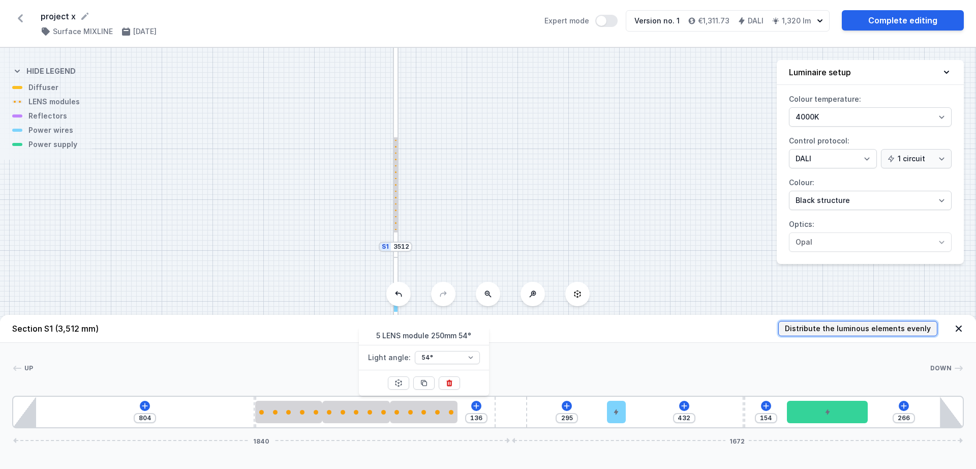
click at [884, 329] on span "Distribute the luminous elements evenly" at bounding box center [858, 328] width 146 height 10
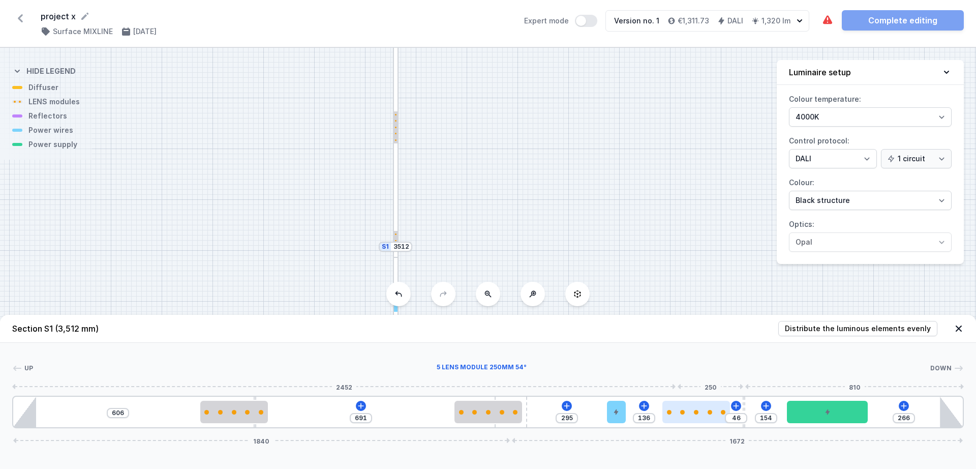
drag, startPoint x: 744, startPoint y: 407, endPoint x: 711, endPoint y: 405, distance: 33.1
click at [711, 405] on div at bounding box center [696, 412] width 68 height 22
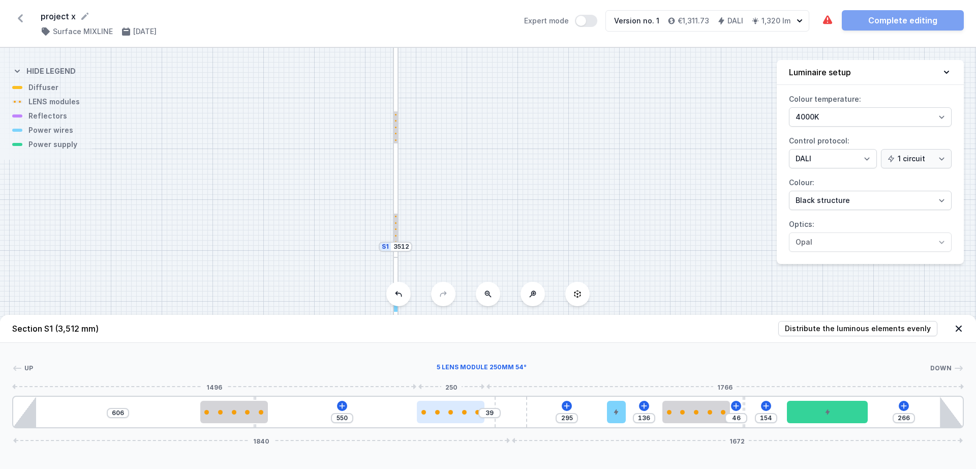
drag, startPoint x: 482, startPoint y: 413, endPoint x: 444, endPoint y: 416, distance: 38.8
click at [444, 416] on div at bounding box center [451, 412] width 68 height 22
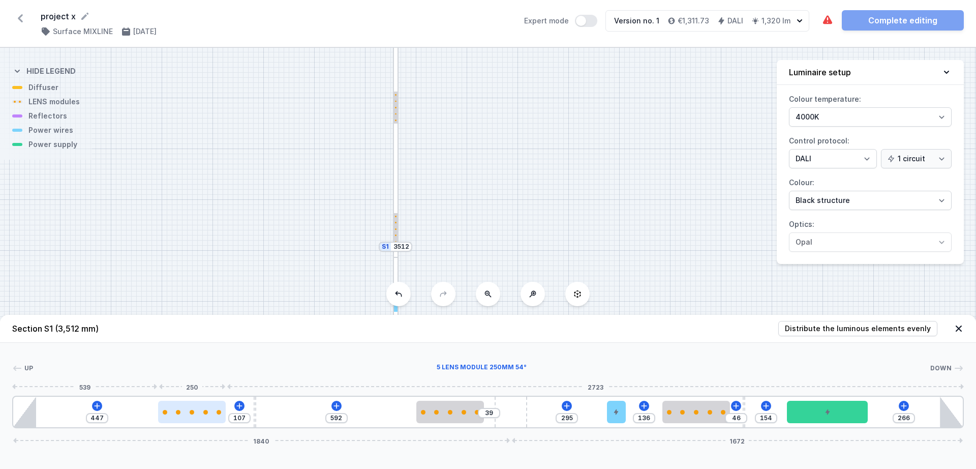
drag, startPoint x: 233, startPoint y: 411, endPoint x: 185, endPoint y: 411, distance: 48.8
click at [185, 411] on div at bounding box center [192, 412] width 68 height 5
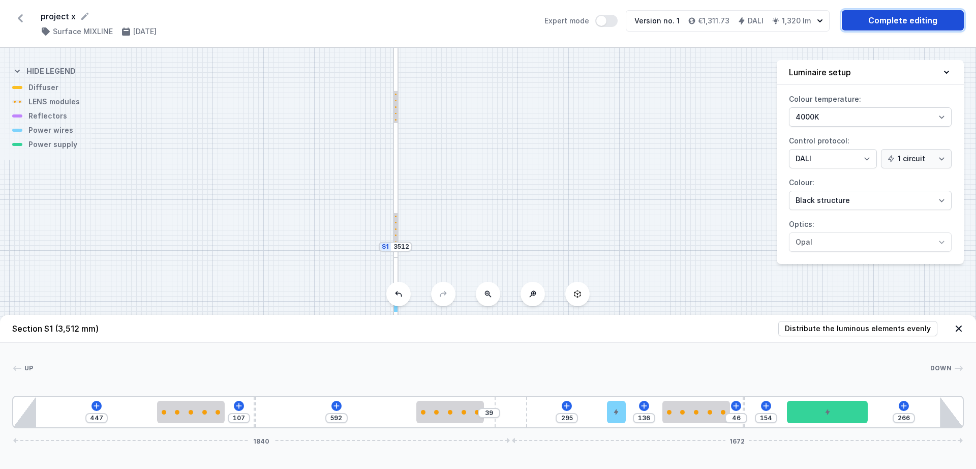
click at [925, 22] on link "Complete editing" at bounding box center [903, 20] width 122 height 20
